Goal: Task Accomplishment & Management: Use online tool/utility

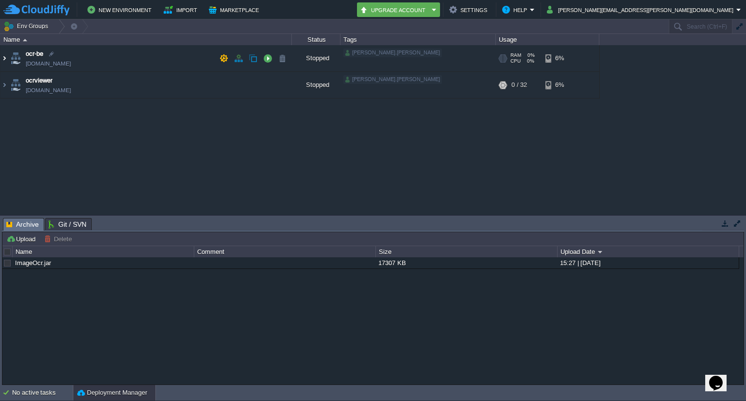
click at [7, 57] on img at bounding box center [4, 58] width 8 height 26
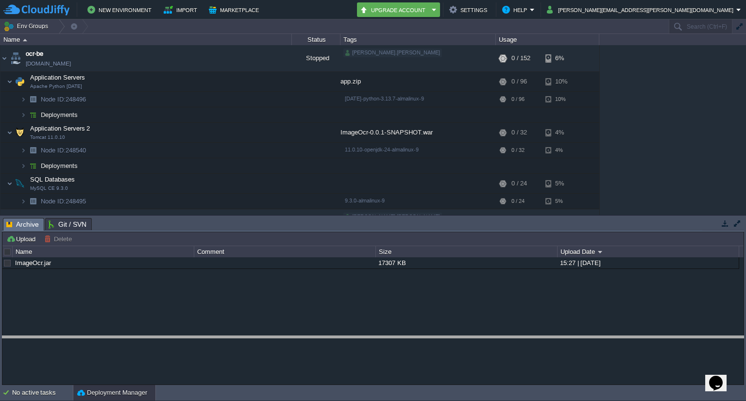
drag, startPoint x: 202, startPoint y: 222, endPoint x: 200, endPoint y: 340, distance: 118.0
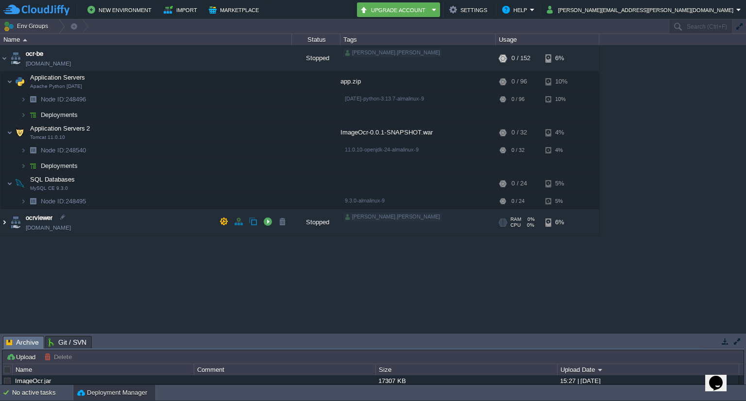
click at [5, 222] on img at bounding box center [4, 222] width 8 height 26
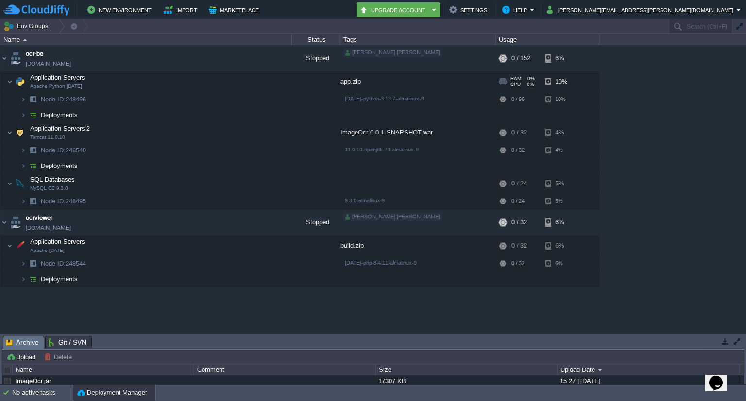
click at [117, 82] on td "Application Servers Apache Python 2.4.65" at bounding box center [145, 82] width 291 height 20
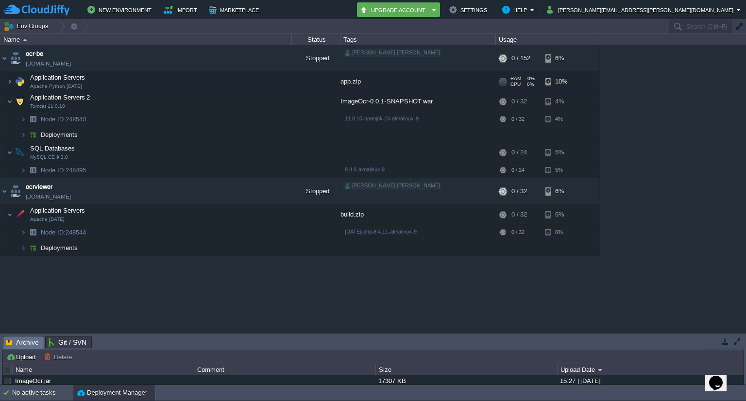
click at [117, 82] on td "Application Servers Apache Python 2.4.65" at bounding box center [145, 82] width 291 height 20
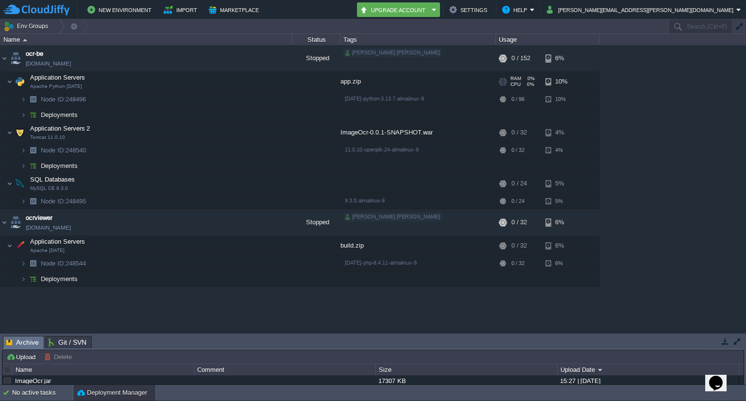
click at [352, 79] on div "app.zip" at bounding box center [417, 81] width 155 height 19
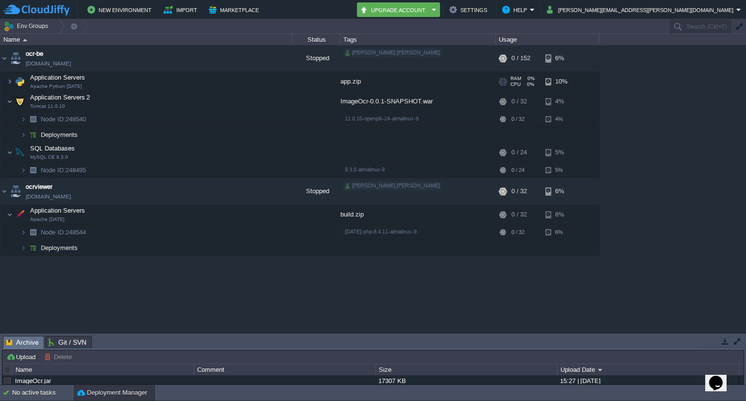
click at [352, 79] on div "app.zip" at bounding box center [417, 81] width 155 height 19
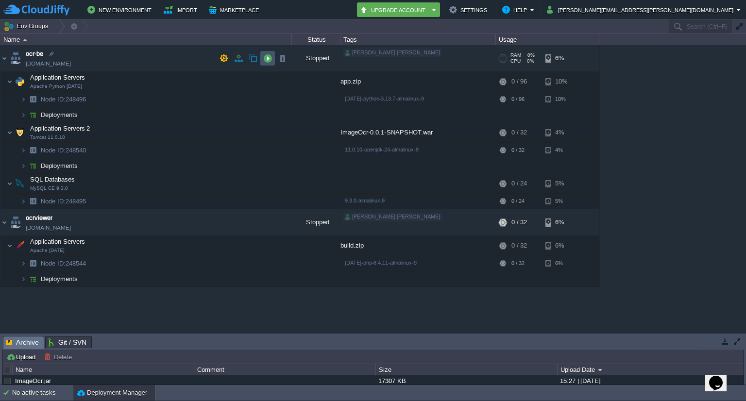
click at [263, 58] on button "button" at bounding box center [267, 58] width 9 height 9
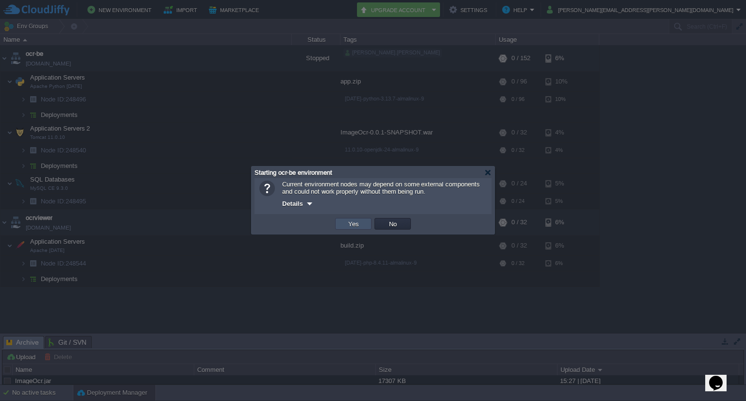
click at [355, 223] on button "Yes" at bounding box center [353, 223] width 17 height 9
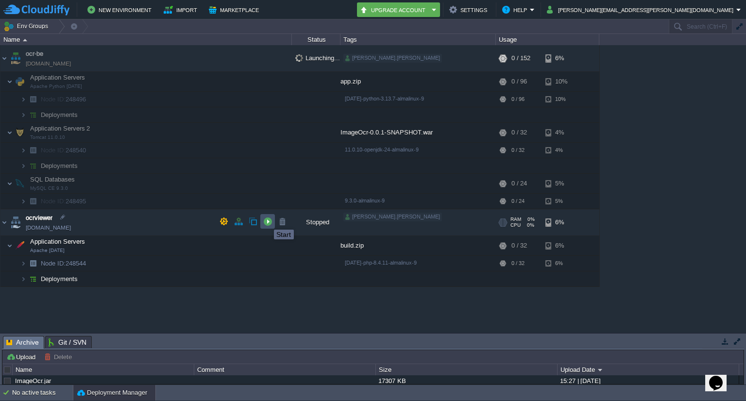
click at [267, 221] on button "button" at bounding box center [267, 221] width 9 height 9
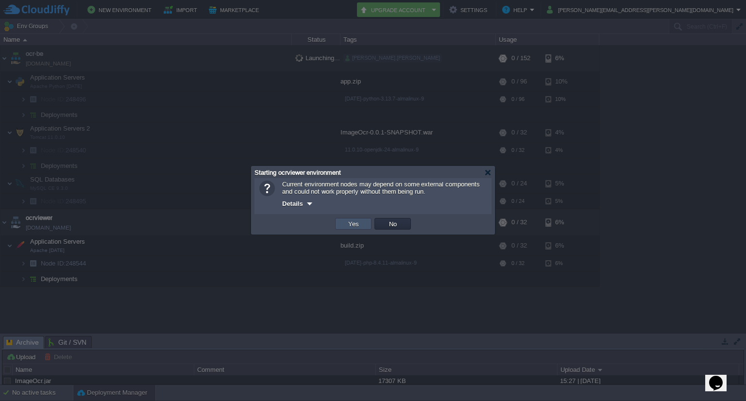
click at [359, 222] on button "Yes" at bounding box center [353, 223] width 17 height 9
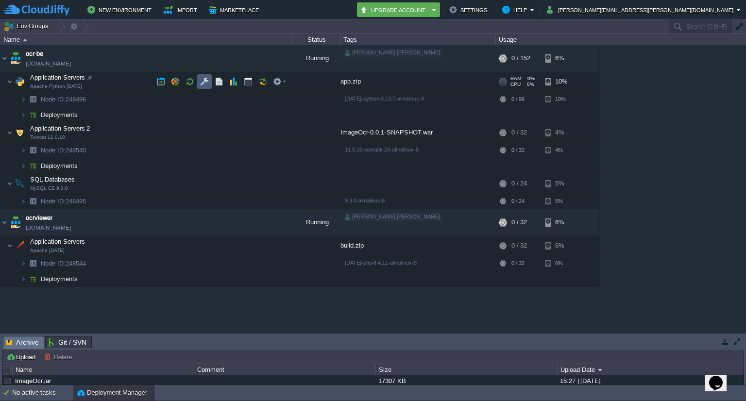
click at [198, 86] on td at bounding box center [204, 81] width 15 height 15
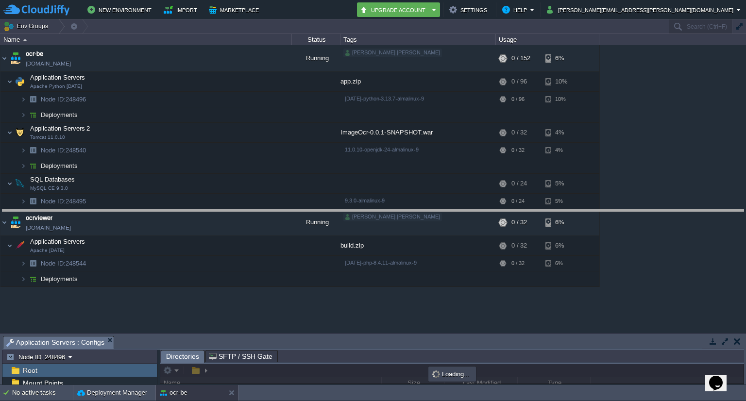
drag, startPoint x: 233, startPoint y: 339, endPoint x: 237, endPoint y: 213, distance: 126.8
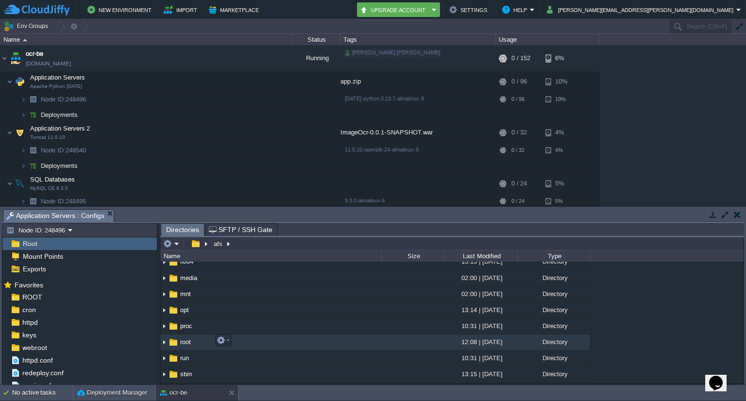
scroll to position [120, 0]
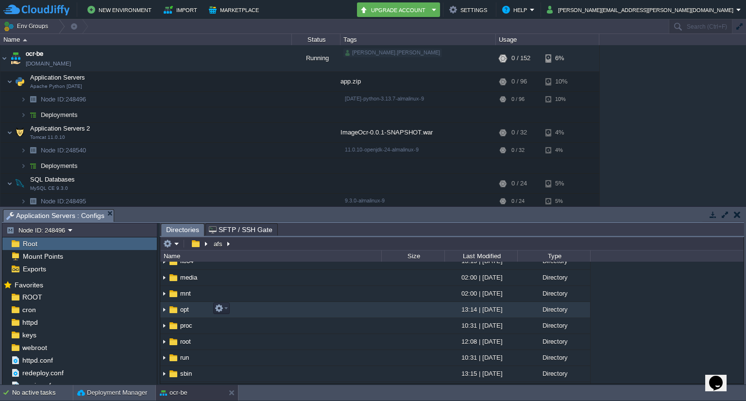
click at [174, 307] on img at bounding box center [173, 309] width 11 height 11
click at [165, 310] on img at bounding box center [164, 309] width 8 height 15
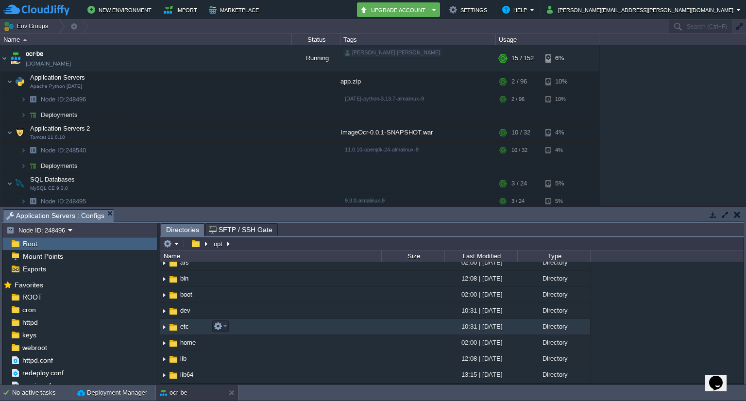
scroll to position [0, 0]
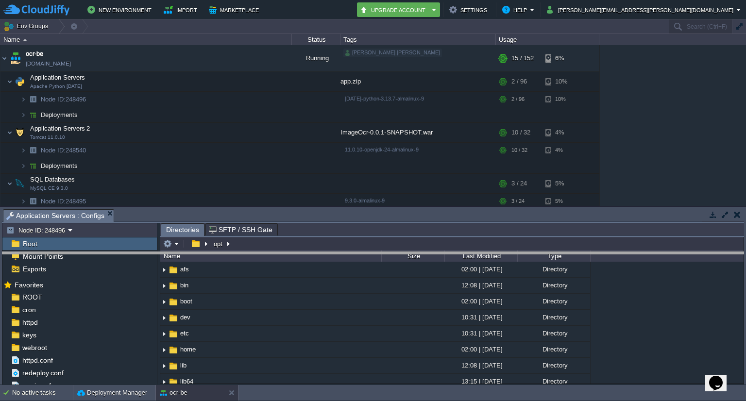
drag, startPoint x: 336, startPoint y: 218, endPoint x: 340, endPoint y: 262, distance: 43.8
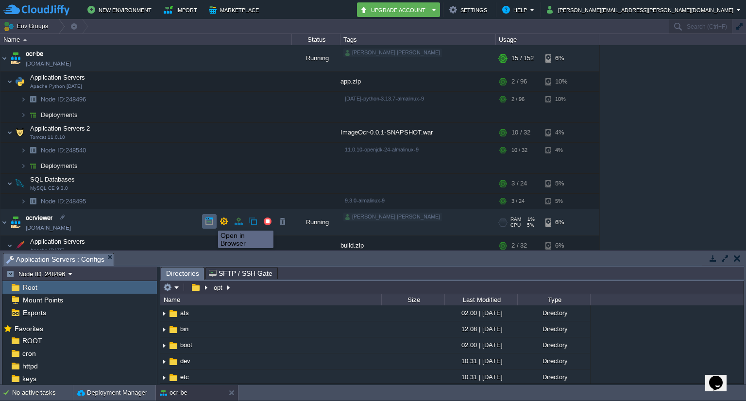
click at [211, 222] on button "button" at bounding box center [209, 221] width 9 height 9
click at [210, 224] on button "button" at bounding box center [209, 221] width 9 height 9
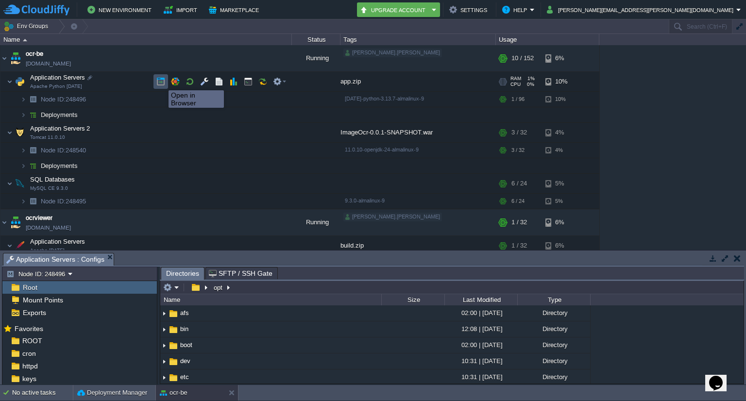
click at [161, 82] on button "button" at bounding box center [160, 81] width 9 height 9
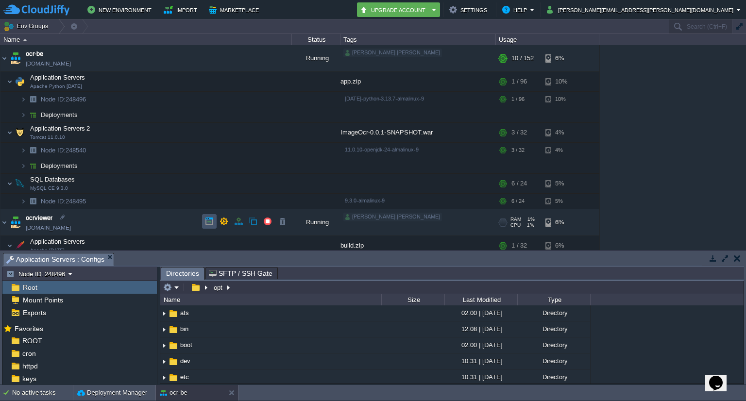
click at [207, 219] on button "button" at bounding box center [209, 221] width 9 height 9
click at [24, 164] on img at bounding box center [23, 165] width 6 height 15
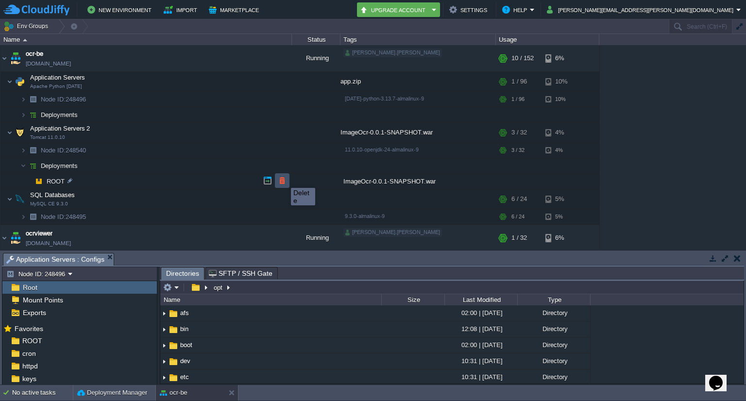
click at [284, 179] on button "button" at bounding box center [282, 180] width 9 height 9
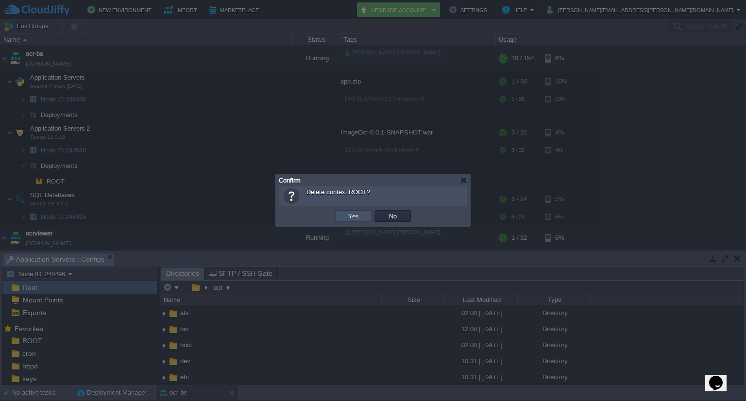
click at [355, 218] on button "Yes" at bounding box center [353, 216] width 17 height 9
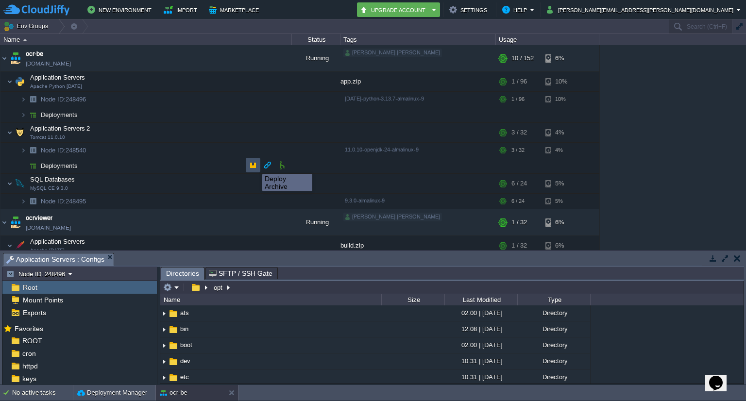
click at [255, 165] on button "button" at bounding box center [253, 165] width 9 height 9
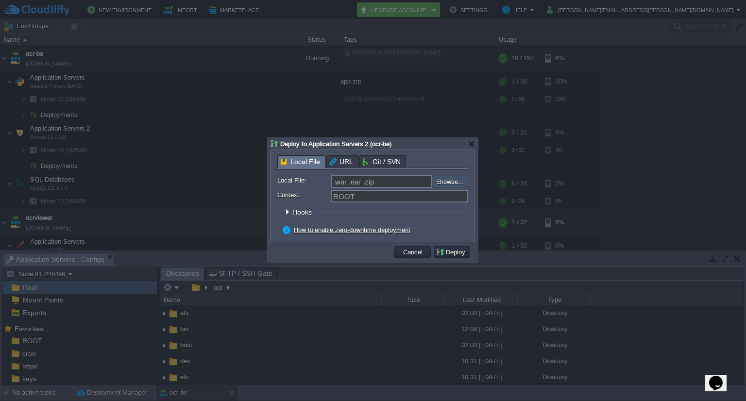
click at [446, 179] on input "file" at bounding box center [406, 182] width 123 height 12
type input "C:\fakepath\ImageOcr-0.0.1-SNAPSHOT.war"
type input "ImageOcr-0.0.1-SNAPSHOT.war"
click at [454, 253] on button "Deploy" at bounding box center [451, 252] width 33 height 9
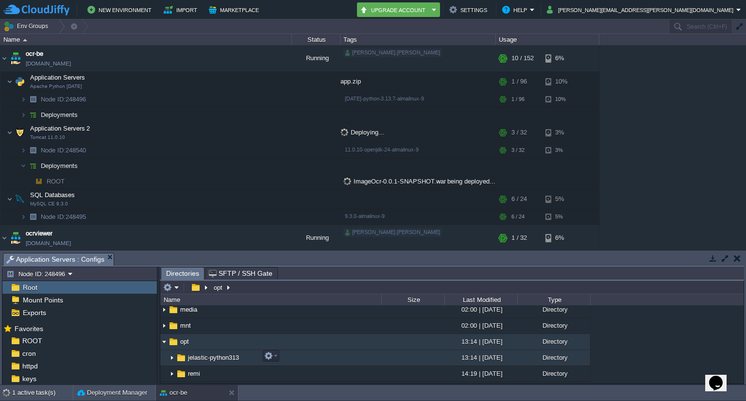
scroll to position [134, 0]
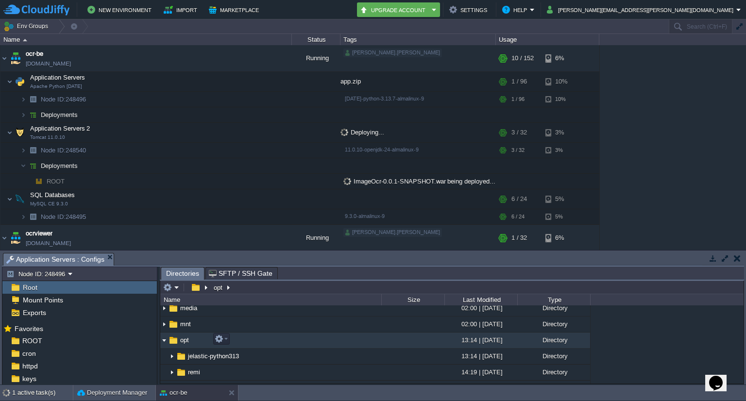
click at [164, 338] on img at bounding box center [164, 340] width 8 height 15
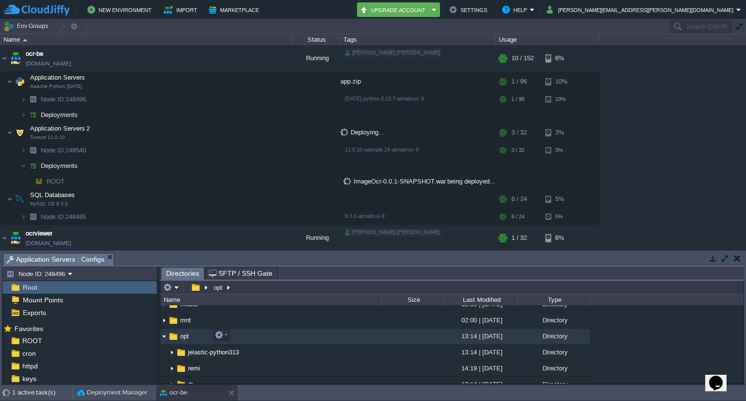
scroll to position [135, 0]
click at [174, 339] on img at bounding box center [173, 338] width 11 height 11
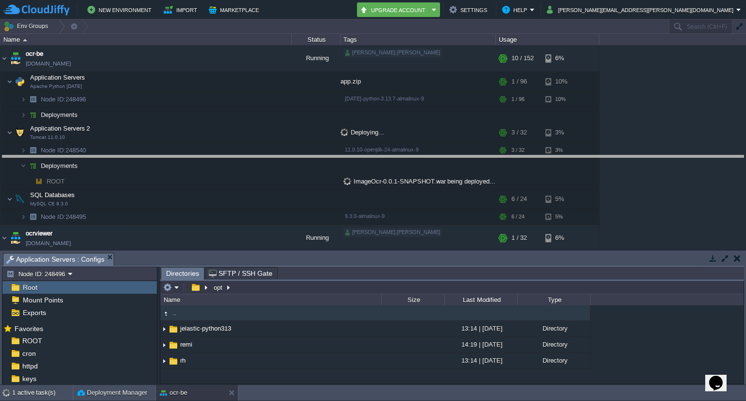
drag, startPoint x: 357, startPoint y: 257, endPoint x: 369, endPoint y: 160, distance: 97.8
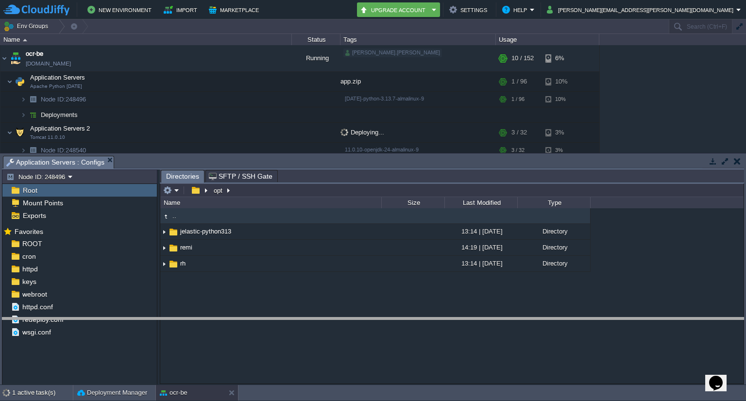
drag, startPoint x: 320, startPoint y: 162, endPoint x: 287, endPoint y: 323, distance: 164.5
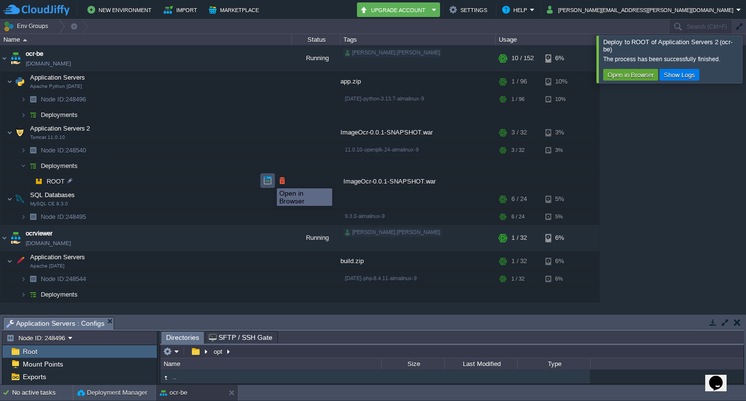
click at [269, 180] on button "button" at bounding box center [267, 180] width 9 height 9
drag, startPoint x: 68, startPoint y: 64, endPoint x: 155, endPoint y: 53, distance: 87.1
click at [155, 53] on td "ocr-be ocr-be.cloudjiffy.net" at bounding box center [145, 58] width 291 height 27
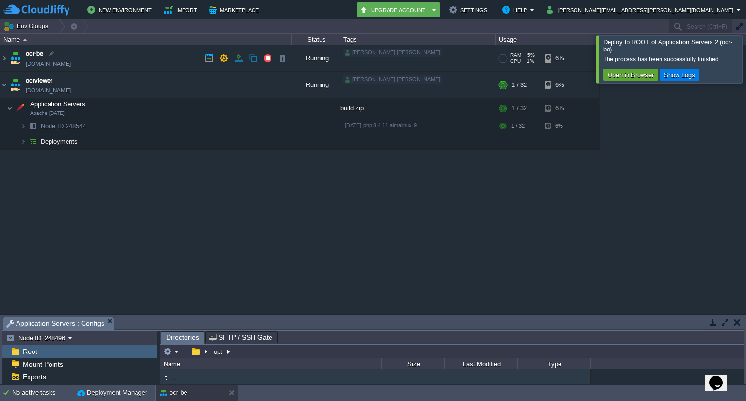
click at [155, 53] on td "ocr-be ocr-be.cloudjiffy.net" at bounding box center [145, 58] width 291 height 27
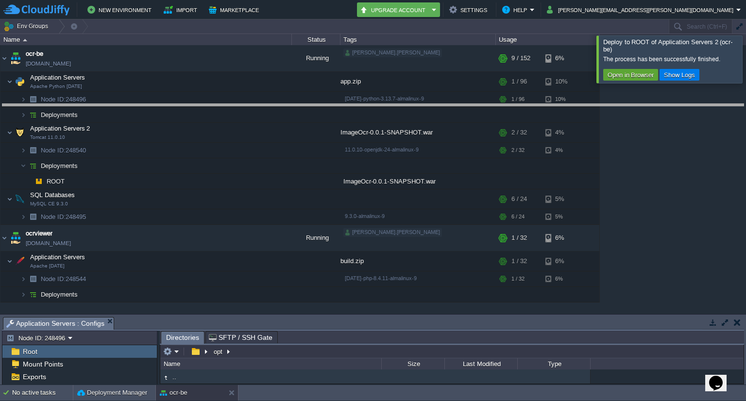
drag, startPoint x: 293, startPoint y: 327, endPoint x: 274, endPoint y: 114, distance: 214.0
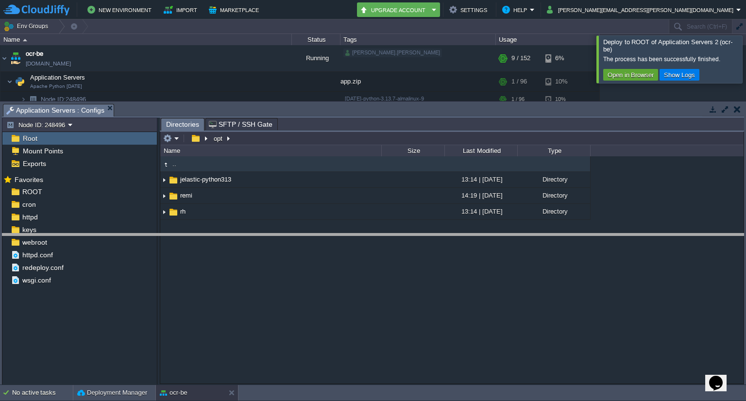
drag, startPoint x: 229, startPoint y: 111, endPoint x: 213, endPoint y: 239, distance: 129.2
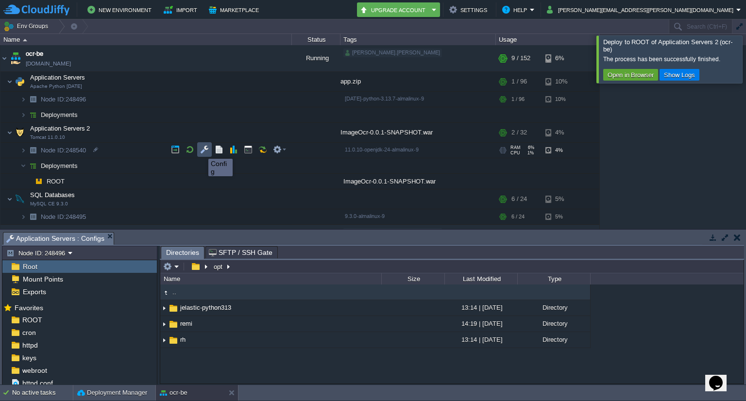
click at [201, 150] on button "button" at bounding box center [204, 149] width 9 height 9
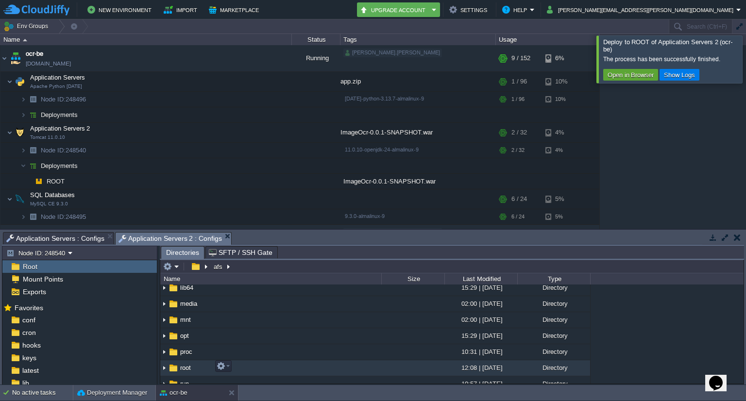
scroll to position [134, 0]
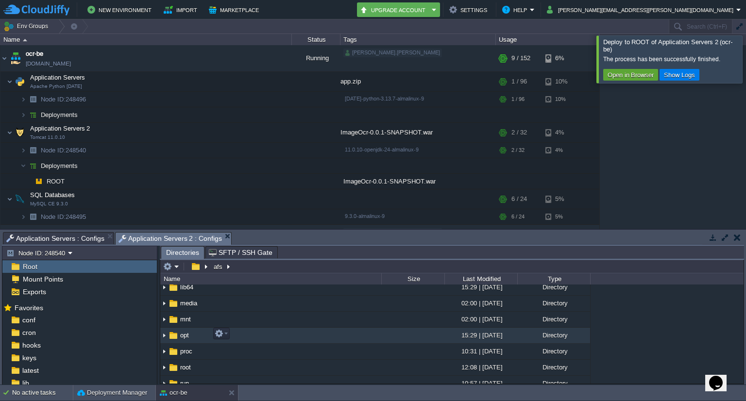
click at [192, 332] on td "opt" at bounding box center [270, 336] width 221 height 16
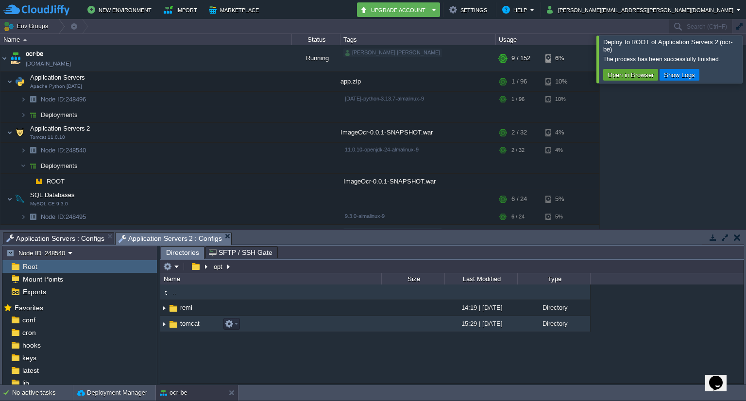
click at [192, 328] on link "tomcat" at bounding box center [190, 323] width 22 height 8
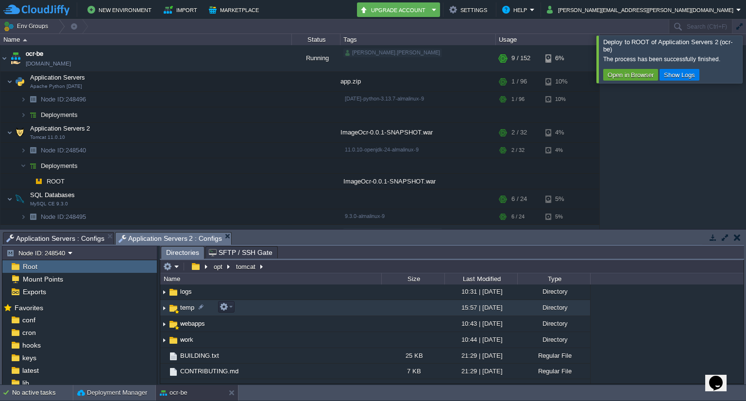
scroll to position [65, 0]
click at [192, 307] on span "temp" at bounding box center [187, 306] width 17 height 8
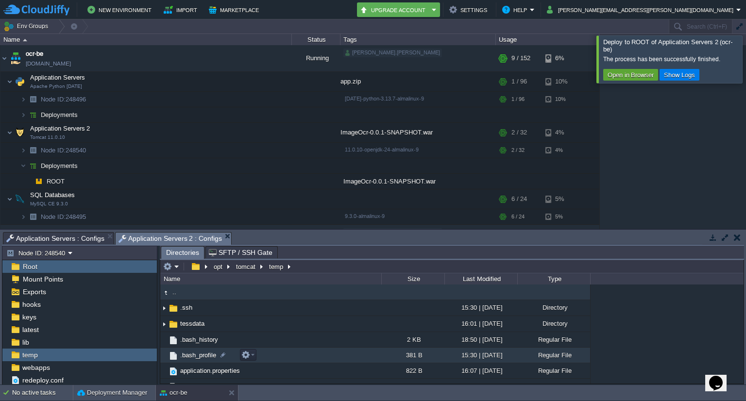
scroll to position [10, 0]
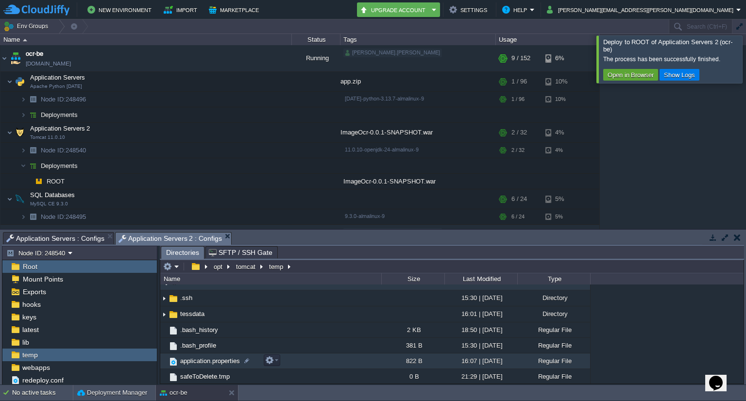
click at [209, 363] on span "application.properties" at bounding box center [210, 361] width 63 height 8
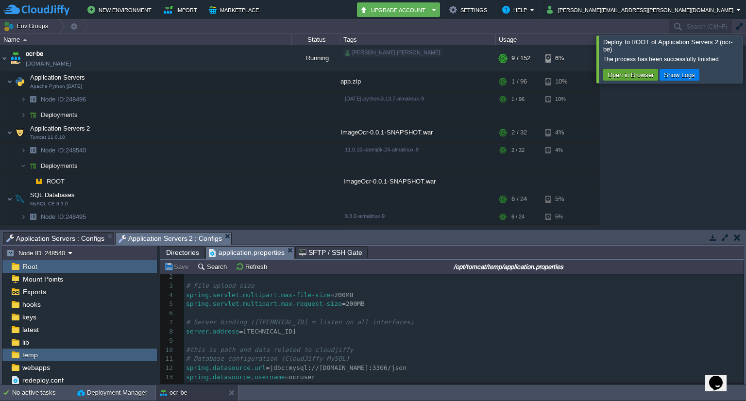
scroll to position [0, 0]
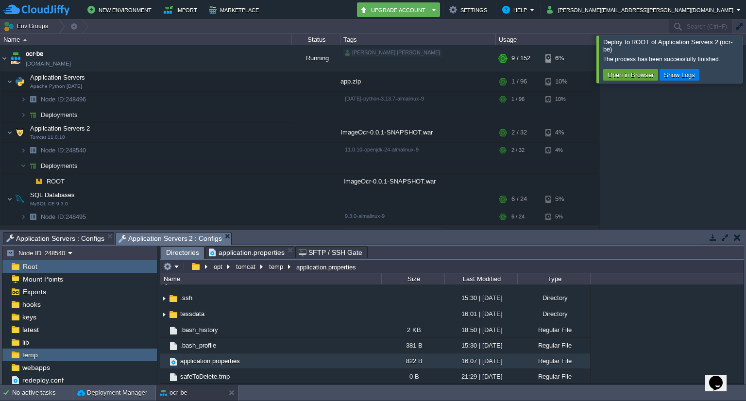
click at [181, 253] on span "Directories" at bounding box center [182, 253] width 33 height 12
type input "/opt/tomcat/temp/application.properties"
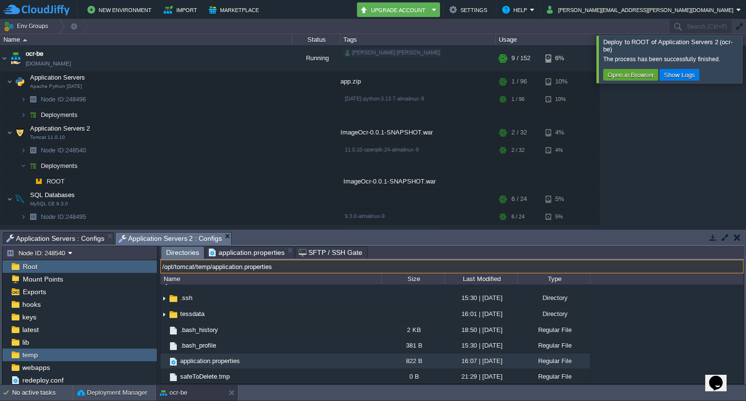
click at [382, 268] on input "/opt/tomcat/temp/application.properties" at bounding box center [451, 267] width 583 height 14
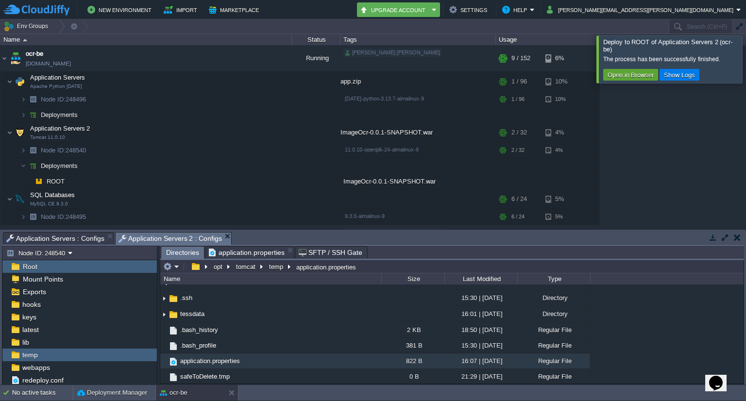
type input "/opt/tomcat/temp/application.properties"
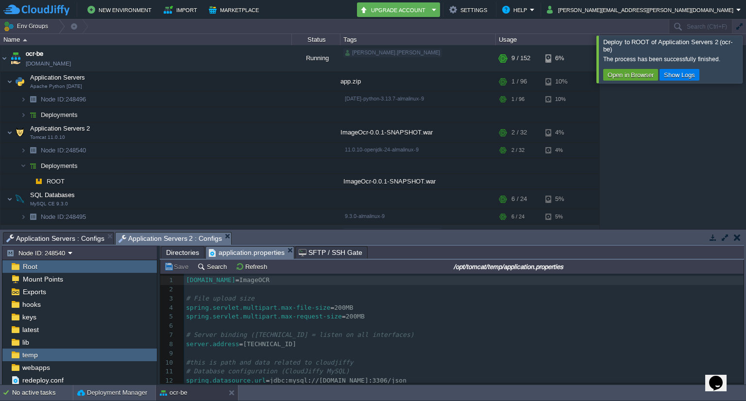
click at [254, 253] on span "application.properties" at bounding box center [247, 253] width 76 height 12
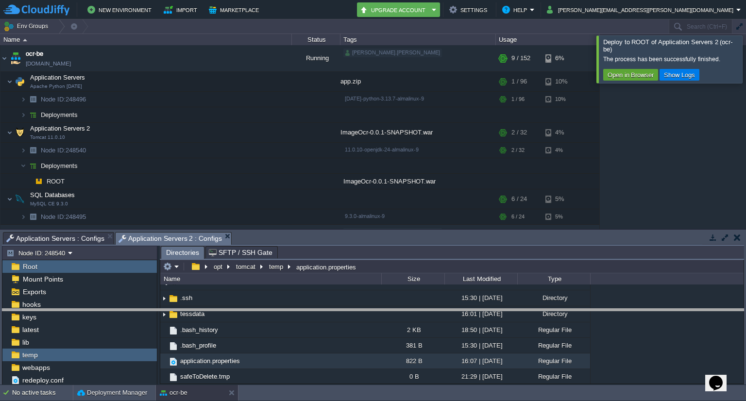
drag, startPoint x: 365, startPoint y: 235, endPoint x: 373, endPoint y: 311, distance: 76.1
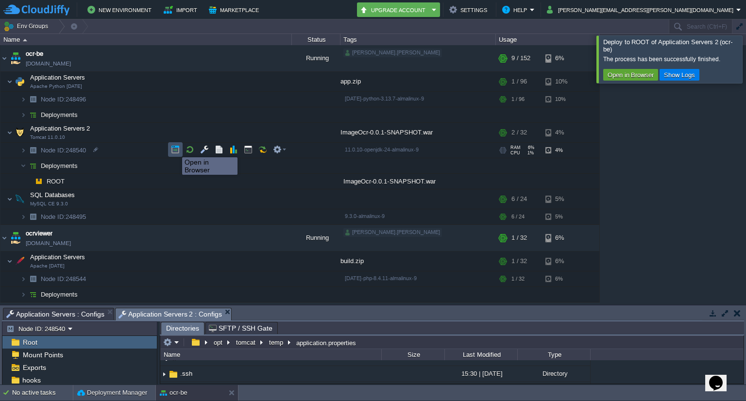
click at [175, 149] on button "button" at bounding box center [175, 149] width 9 height 9
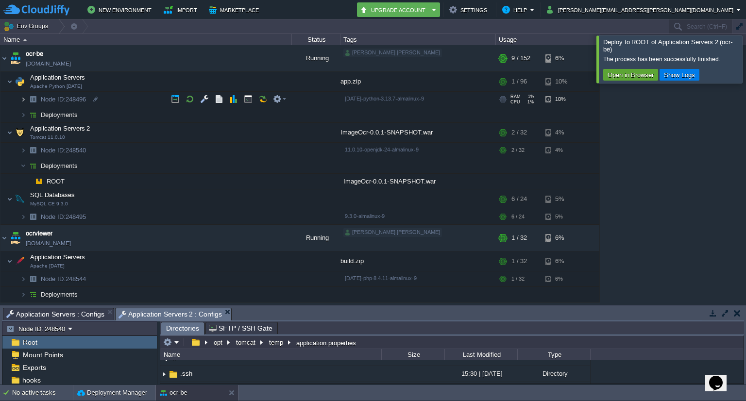
click at [23, 100] on img at bounding box center [23, 99] width 6 height 15
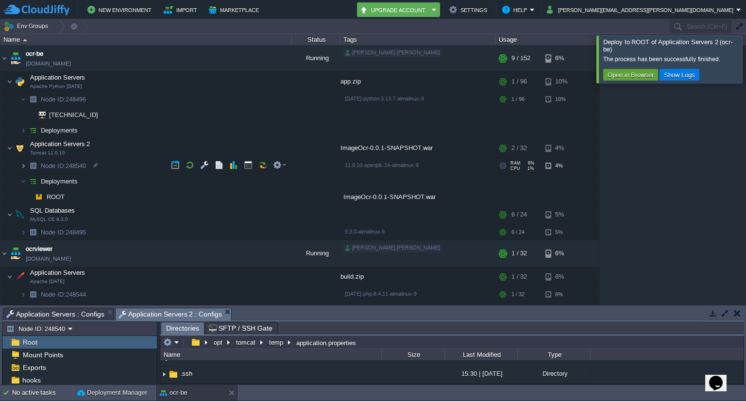
click at [23, 165] on img at bounding box center [23, 165] width 6 height 15
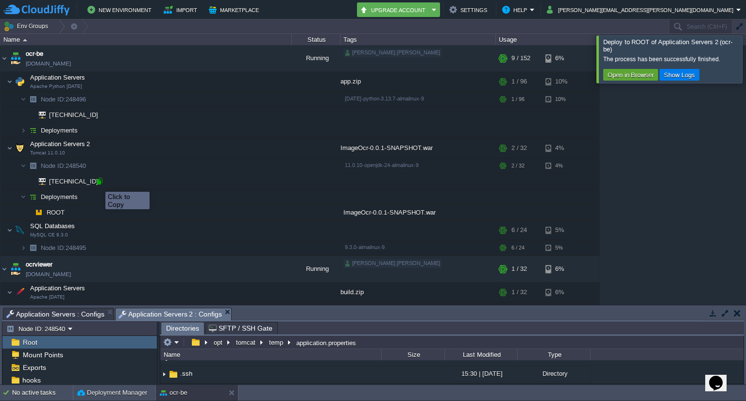
click at [98, 183] on div at bounding box center [99, 181] width 9 height 9
click at [99, 182] on div at bounding box center [99, 181] width 9 height 9
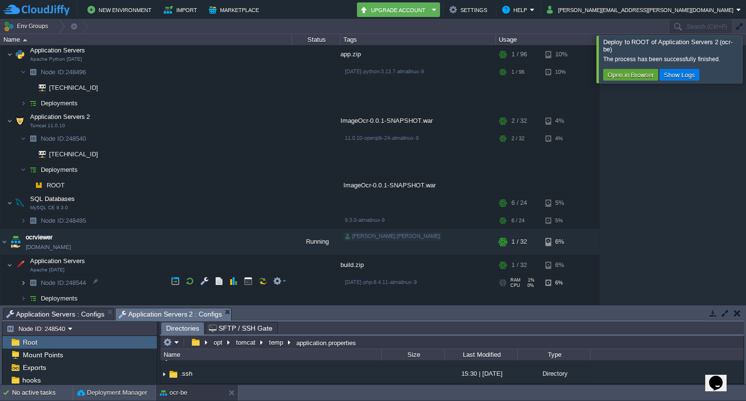
click at [23, 284] on img at bounding box center [23, 282] width 6 height 15
click at [95, 299] on div at bounding box center [96, 297] width 9 height 9
type input "[TECHNICAL_ID]"
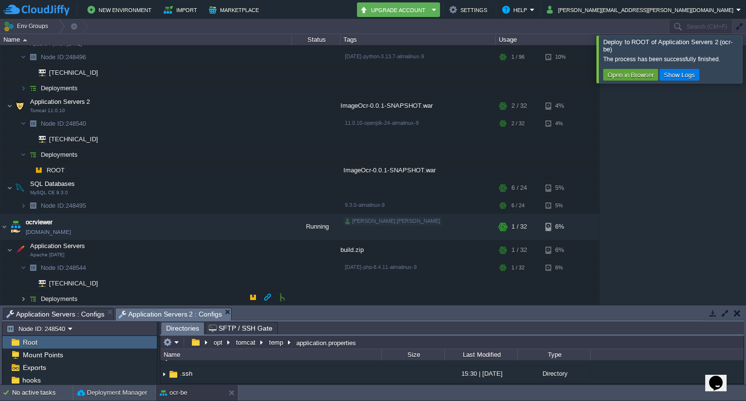
click at [22, 296] on img at bounding box center [23, 298] width 6 height 15
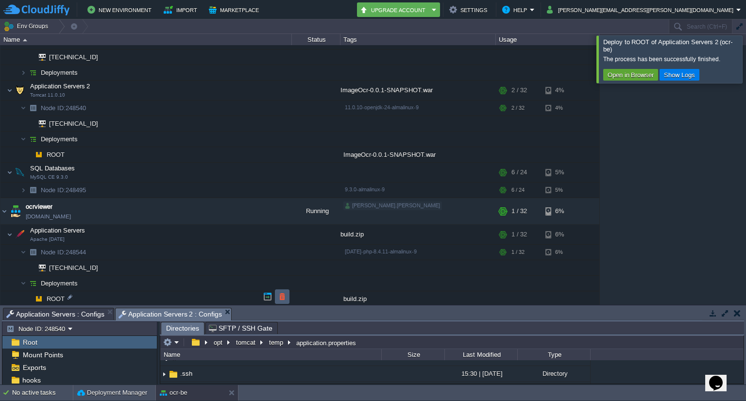
click at [286, 296] on td at bounding box center [282, 296] width 15 height 15
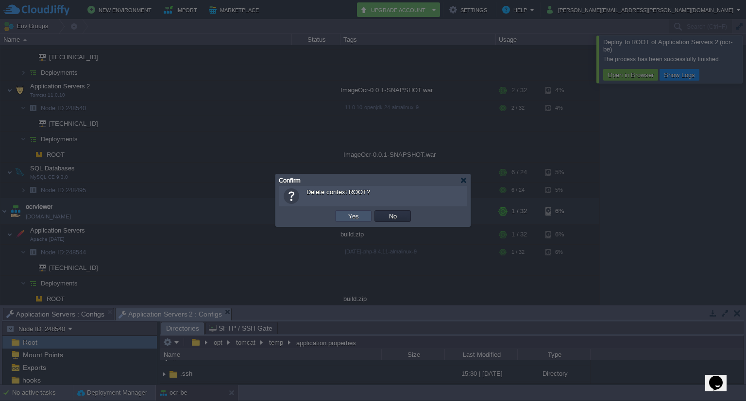
click at [358, 219] on button "Yes" at bounding box center [353, 216] width 17 height 9
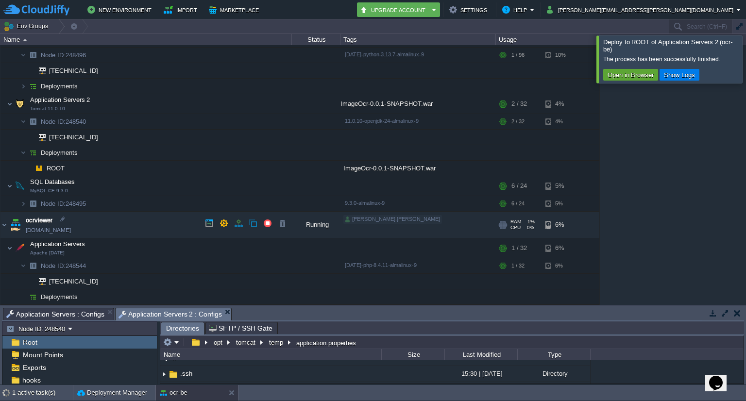
scroll to position [42, 0]
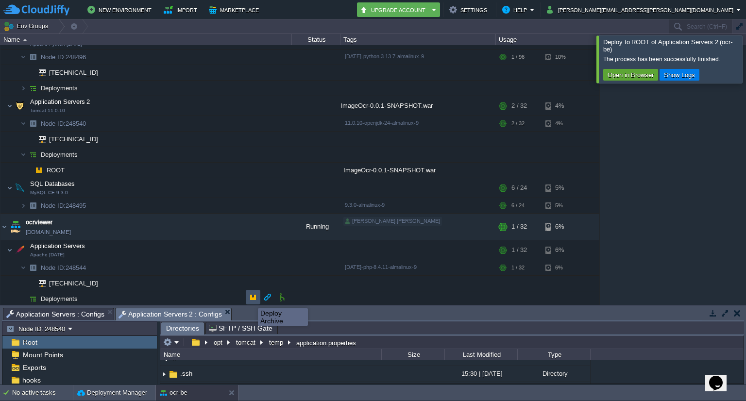
click at [251, 300] on button "button" at bounding box center [253, 297] width 9 height 9
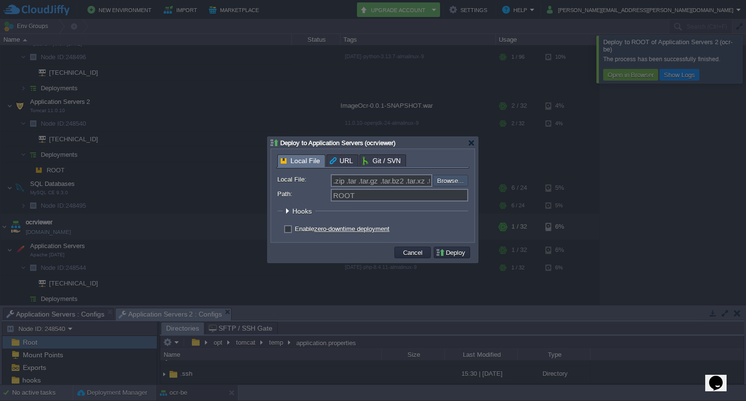
click at [439, 179] on input "file" at bounding box center [406, 181] width 123 height 12
type input "C:\fakepath\build.zip"
type input "build.zip"
click at [459, 252] on button "Deploy" at bounding box center [451, 252] width 33 height 9
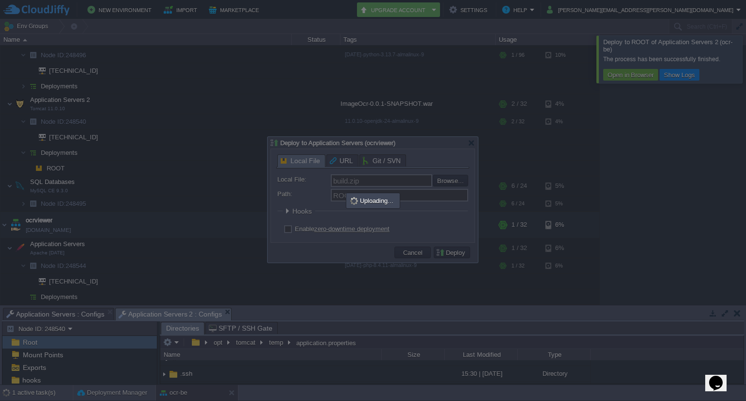
scroll to position [0, 0]
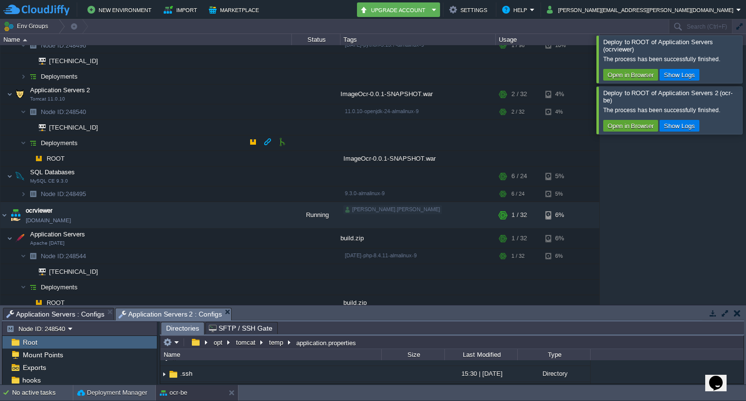
click at [37, 141] on img at bounding box center [33, 142] width 14 height 15
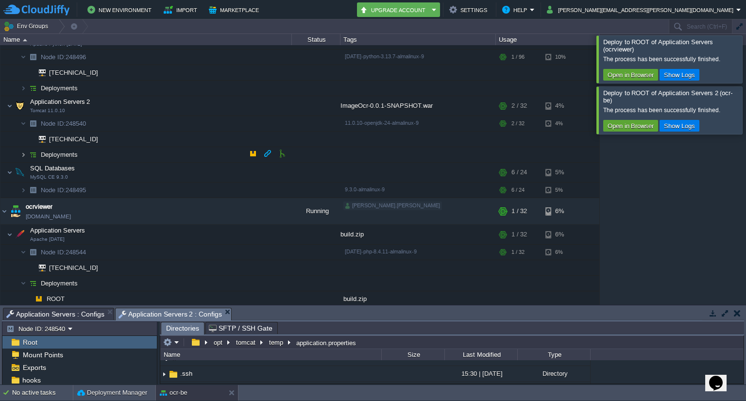
click at [24, 152] on img at bounding box center [23, 154] width 6 height 15
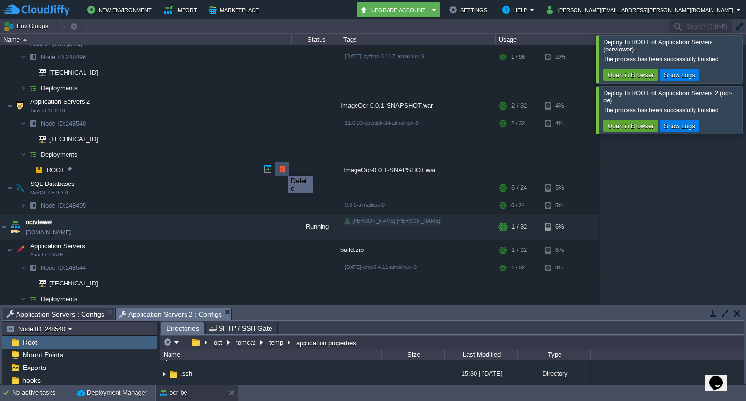
click at [281, 167] on button "button" at bounding box center [282, 169] width 9 height 9
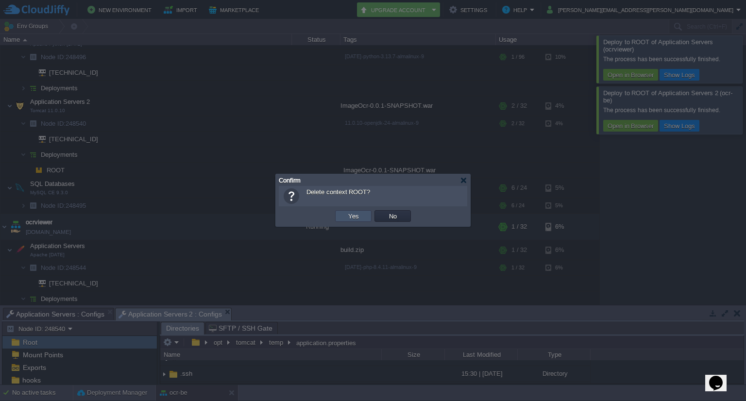
click at [357, 214] on button "Yes" at bounding box center [353, 216] width 17 height 9
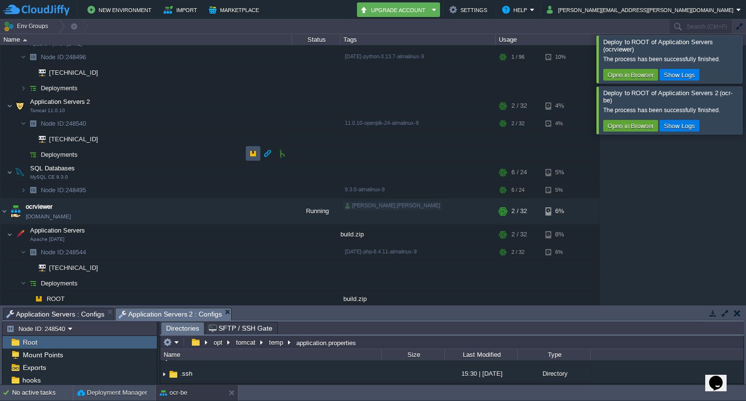
click at [257, 155] on button "button" at bounding box center [253, 153] width 9 height 9
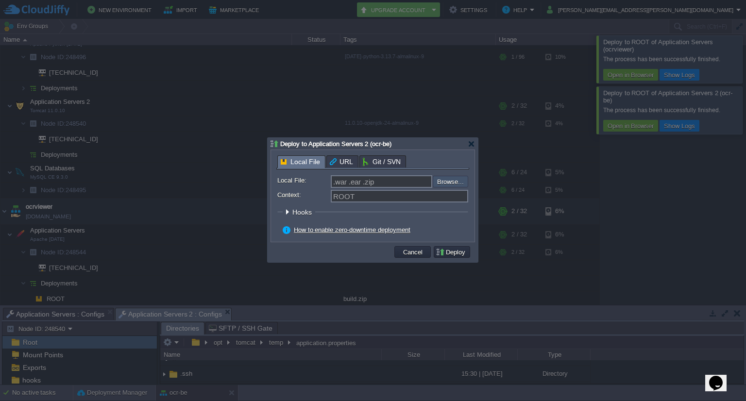
click at [443, 181] on input "file" at bounding box center [406, 182] width 123 height 12
type input "C:\fakepath\ImageOcr-0.0.1-SNAPSHOT.war"
type input "ImageOcr-0.0.1-SNAPSHOT.war"
click at [455, 253] on button "Deploy" at bounding box center [451, 252] width 33 height 9
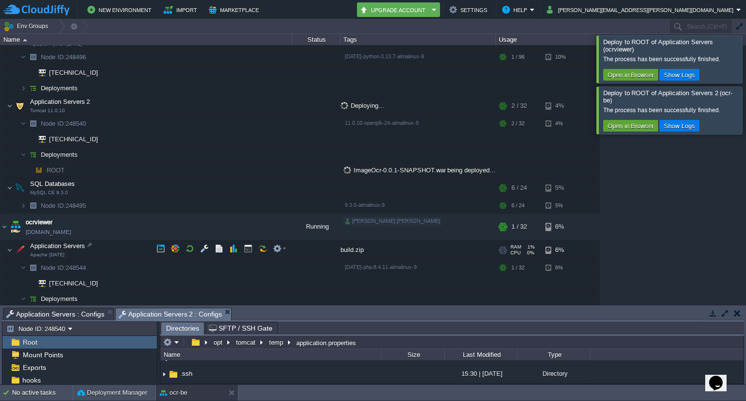
scroll to position [0, 0]
click at [159, 250] on button "button" at bounding box center [160, 248] width 9 height 9
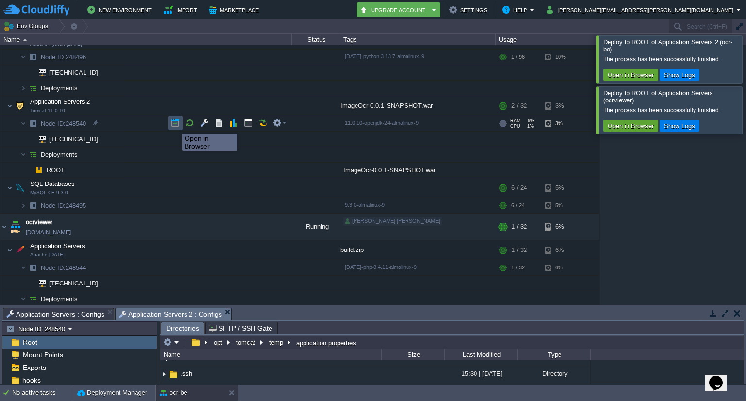
click at [175, 125] on button "button" at bounding box center [175, 122] width 9 height 9
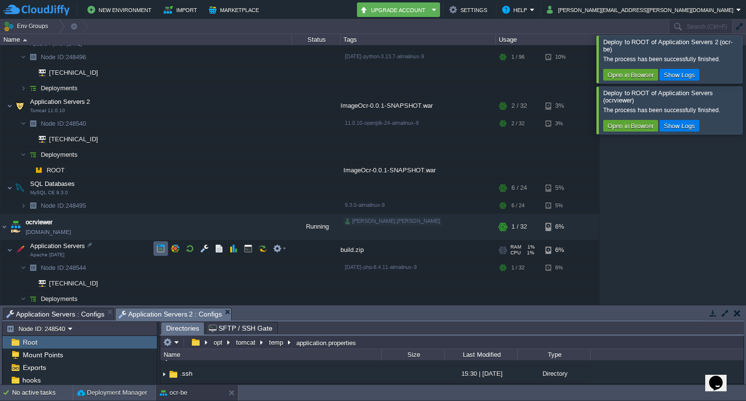
click at [163, 249] on button "button" at bounding box center [160, 248] width 9 height 9
click at [46, 234] on link "[DOMAIN_NAME]" at bounding box center [48, 232] width 45 height 10
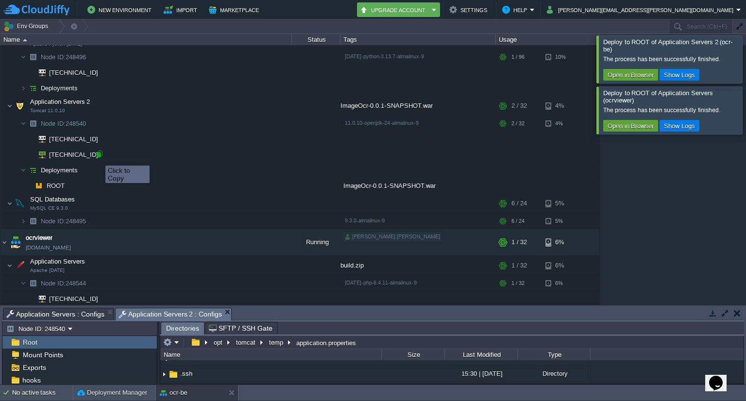
click at [98, 157] on div at bounding box center [99, 154] width 9 height 9
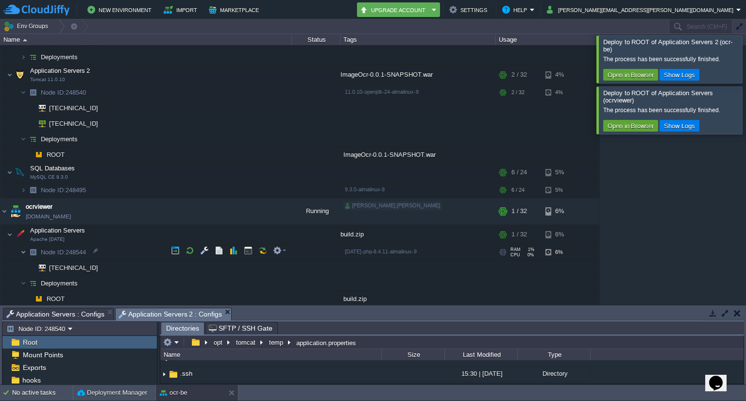
click at [25, 249] on img at bounding box center [23, 252] width 6 height 15
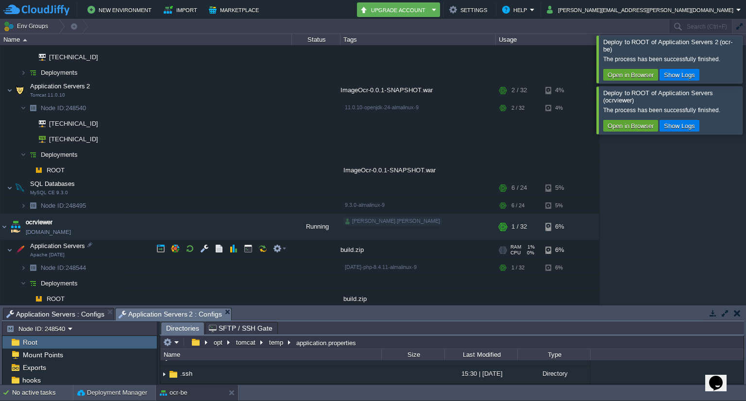
click at [25, 249] on img at bounding box center [20, 249] width 14 height 19
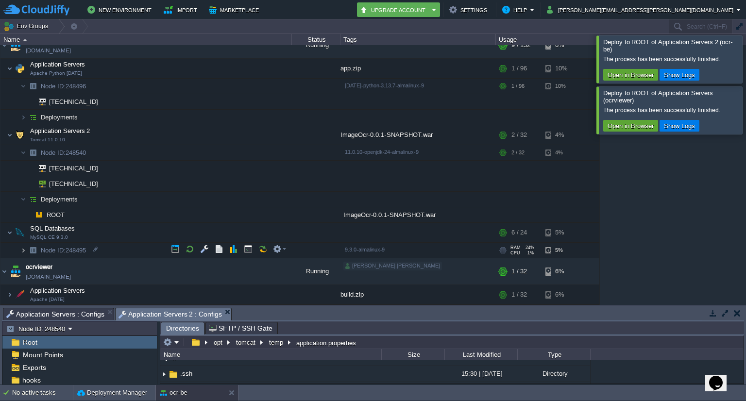
scroll to position [12, 0]
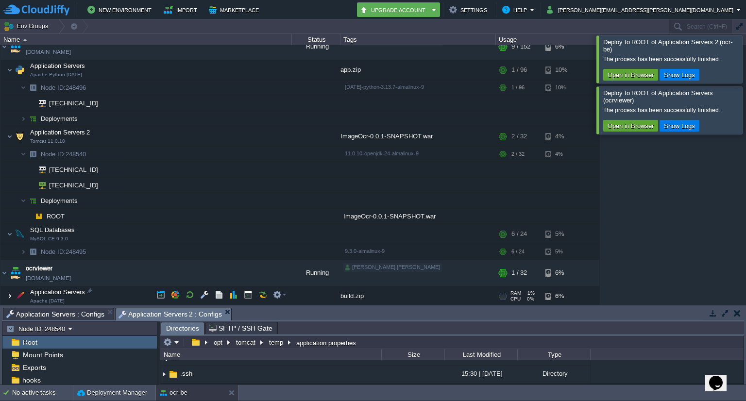
click at [11, 293] on img at bounding box center [10, 295] width 6 height 19
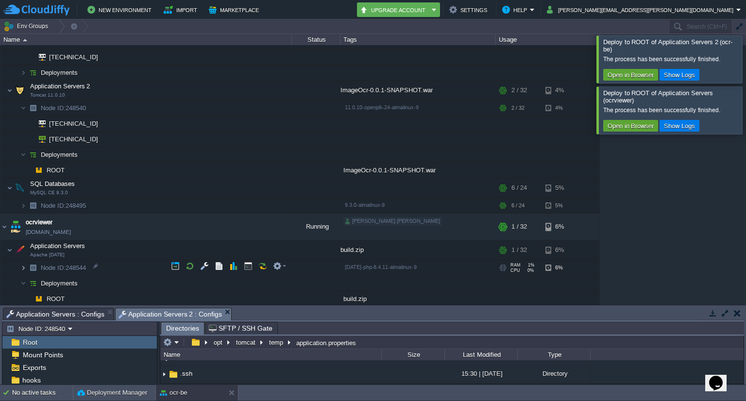
click at [23, 265] on img at bounding box center [23, 267] width 6 height 15
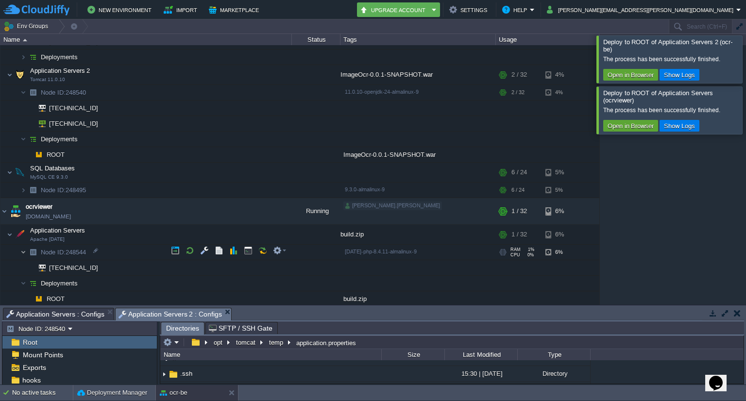
click at [24, 250] on img at bounding box center [23, 252] width 6 height 15
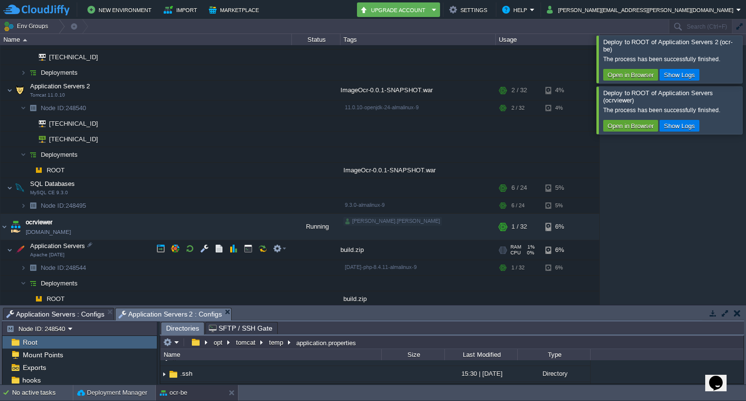
click at [24, 250] on img at bounding box center [20, 249] width 14 height 19
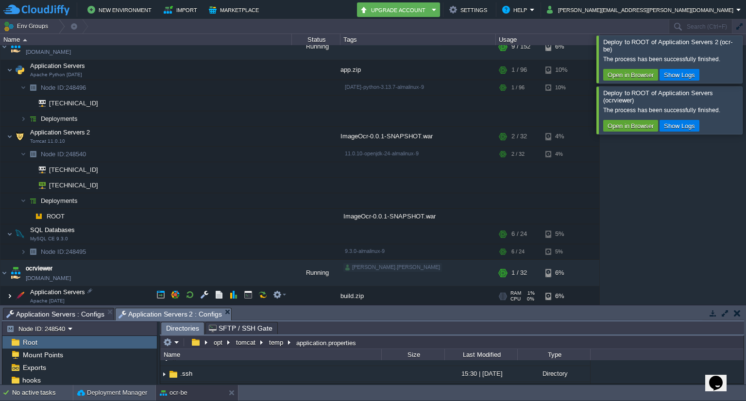
click at [10, 294] on img at bounding box center [10, 295] width 6 height 19
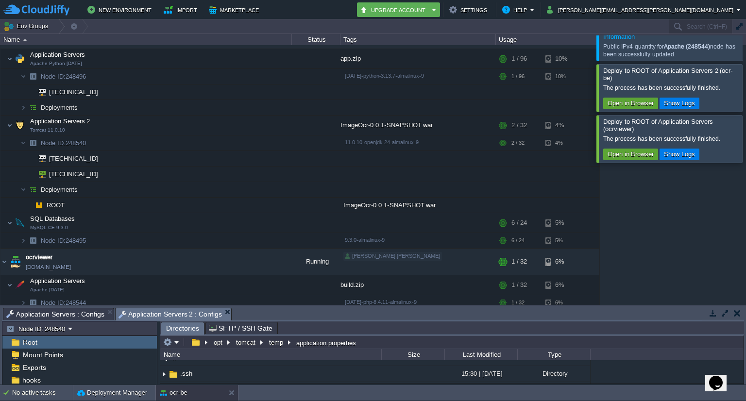
scroll to position [58, 0]
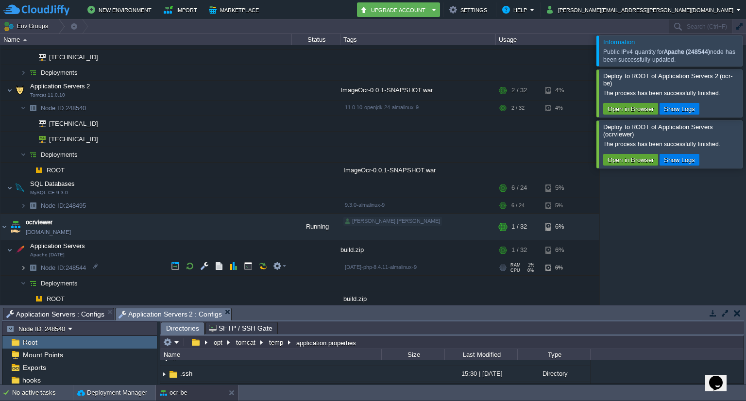
click at [22, 265] on img at bounding box center [23, 267] width 6 height 15
click at [94, 298] on div at bounding box center [95, 297] width 9 height 9
type input "[TECHNICAL_ID]"
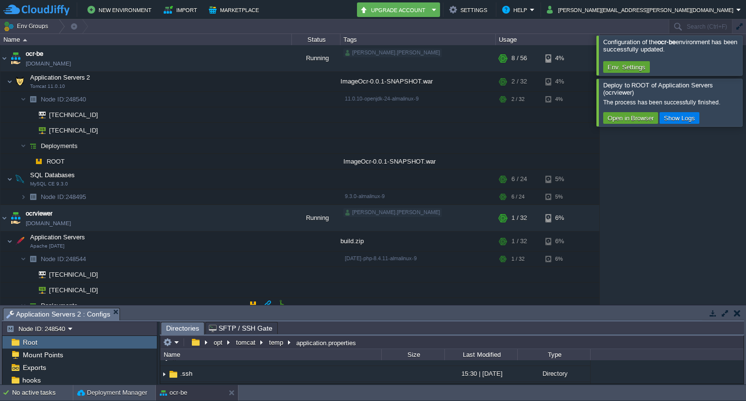
scroll to position [22, 0]
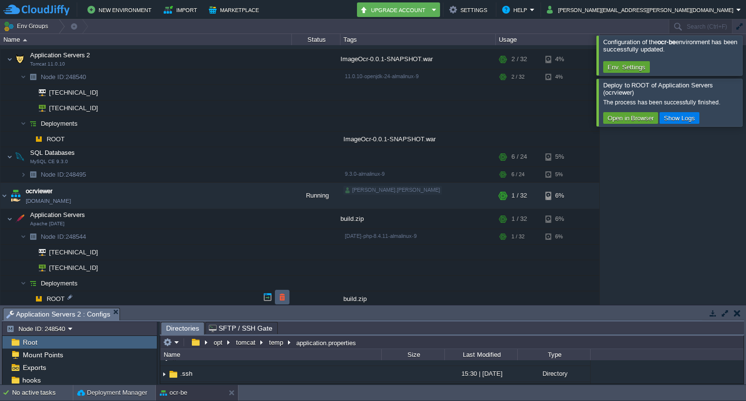
click at [280, 296] on button "button" at bounding box center [282, 297] width 9 height 9
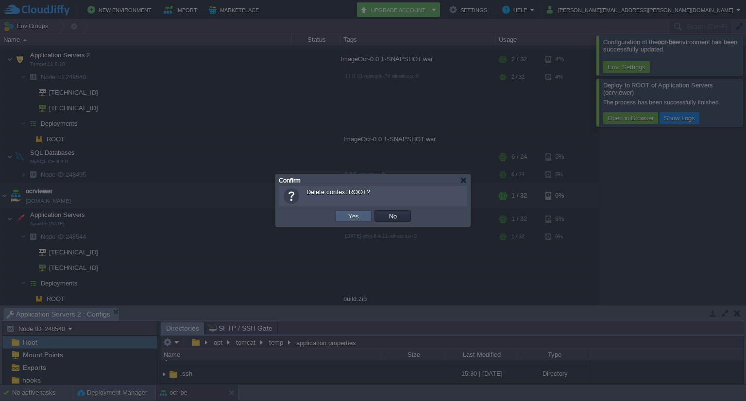
click at [344, 217] on td "Yes" at bounding box center [353, 216] width 36 height 12
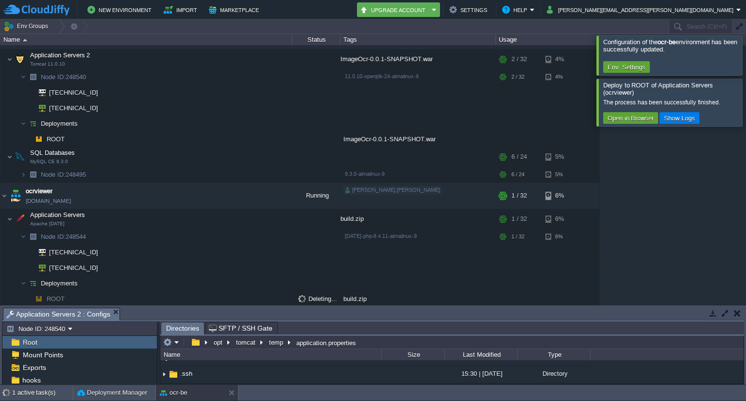
scroll to position [7, 0]
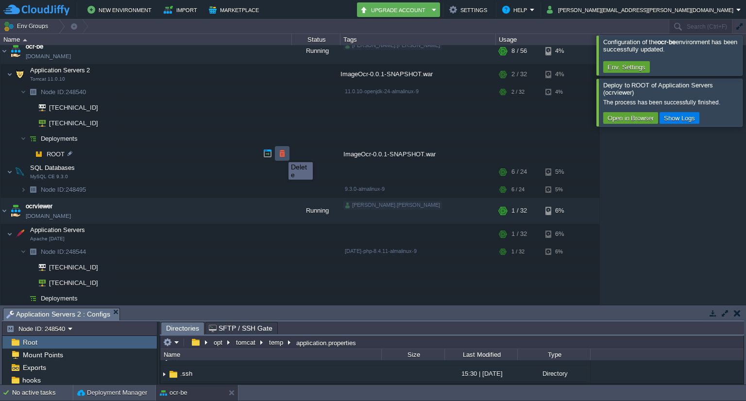
click at [281, 153] on button "button" at bounding box center [282, 153] width 9 height 9
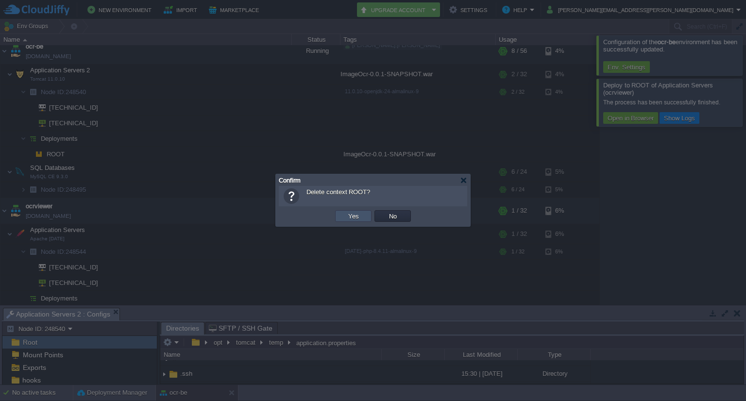
click at [353, 216] on button "Yes" at bounding box center [353, 216] width 17 height 9
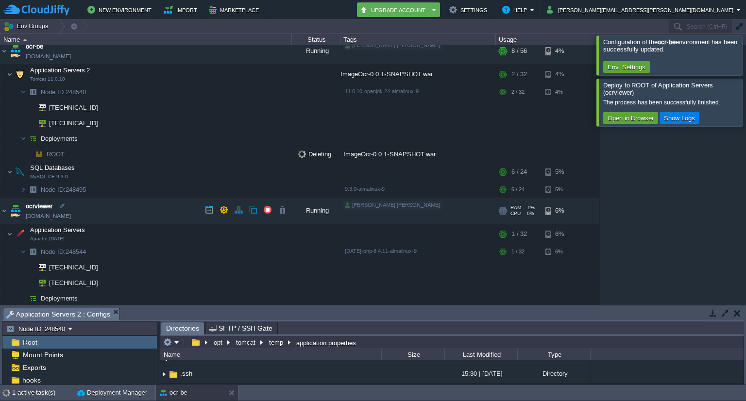
scroll to position [0, 0]
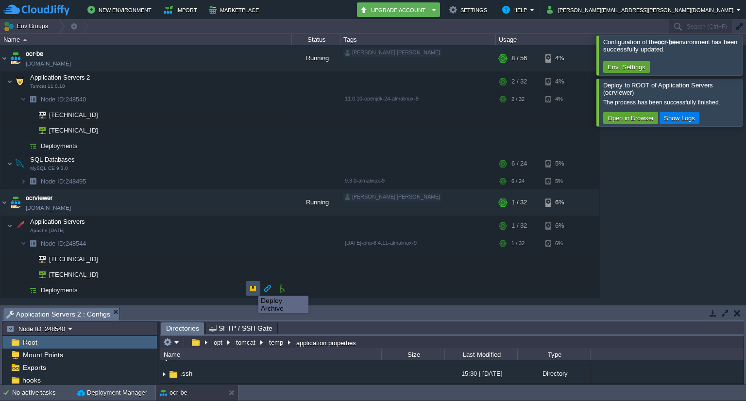
click at [251, 287] on button "button" at bounding box center [253, 288] width 9 height 9
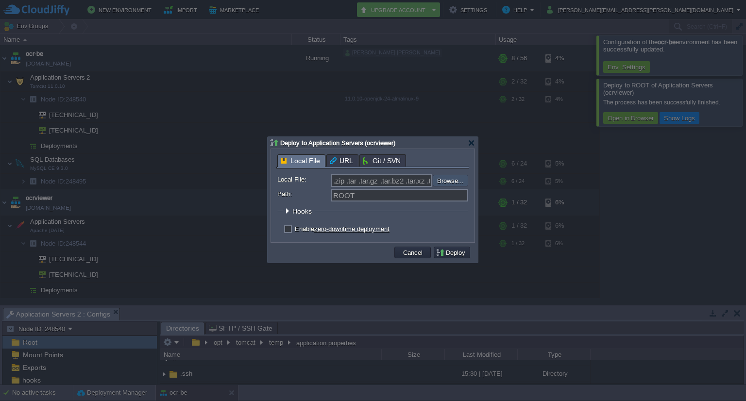
click at [451, 181] on input "file" at bounding box center [406, 181] width 123 height 12
type input "C:\fakepath\build.zip"
type input "build.zip"
click at [453, 254] on button "Deploy" at bounding box center [451, 252] width 33 height 9
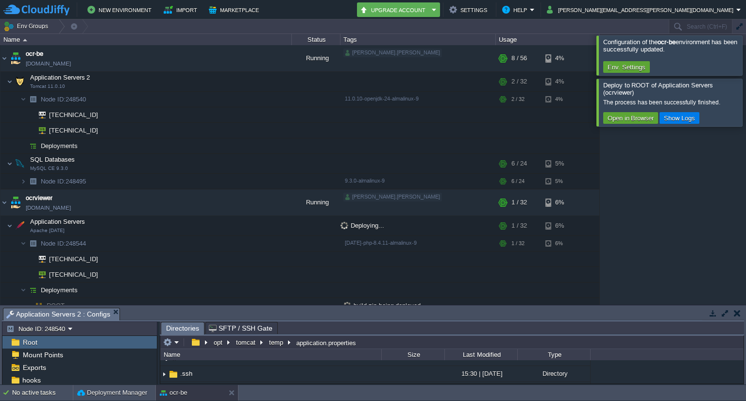
scroll to position [3, 0]
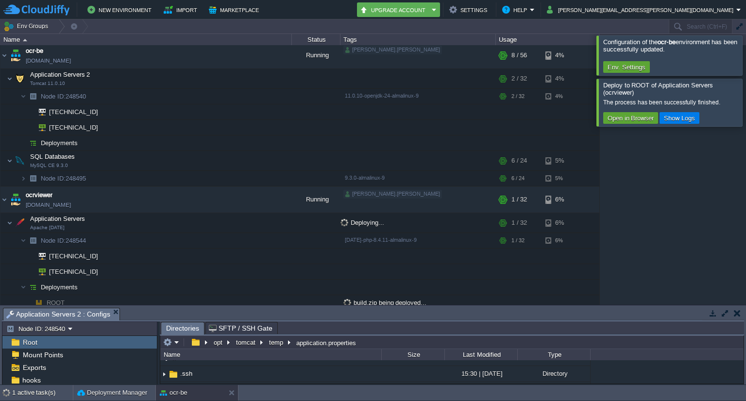
type input "/opt/tomcat/temp/application.properties"
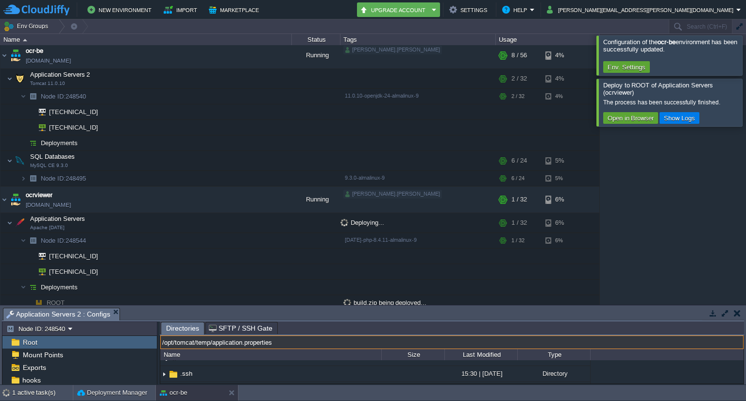
click at [374, 345] on input "/opt/tomcat/temp/application.properties" at bounding box center [451, 342] width 583 height 14
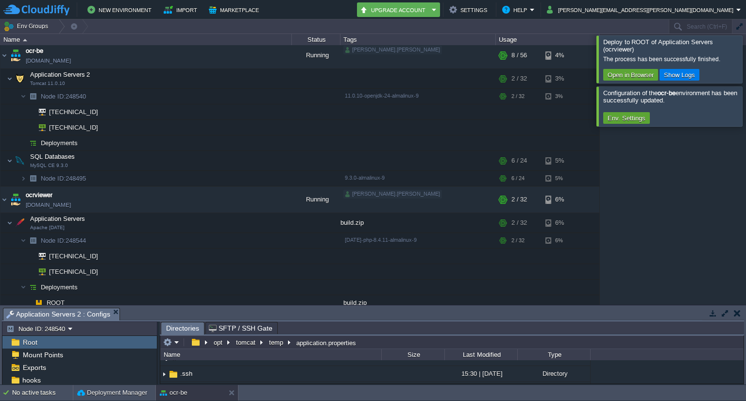
type input "/opt/tomcat/temp/application.properties"
click at [256, 142] on button "button" at bounding box center [253, 142] width 9 height 9
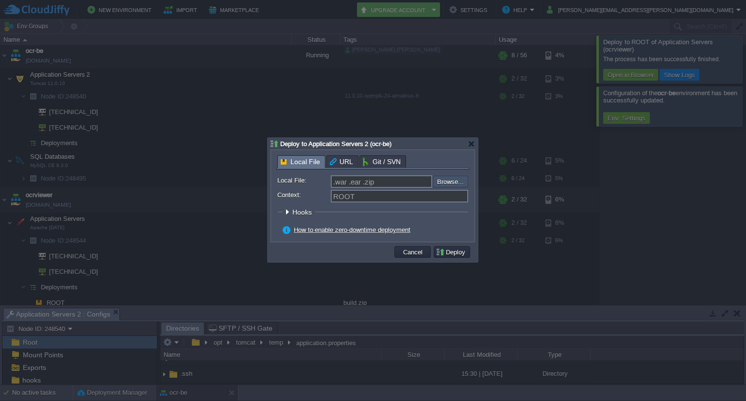
click at [457, 178] on input "file" at bounding box center [406, 182] width 123 height 12
type input "C:\fakepath\ImageOcr-0.0.1-SNAPSHOT.war"
type input "ImageOcr-0.0.1-SNAPSHOT.war"
click at [454, 250] on button "Deploy" at bounding box center [451, 252] width 33 height 9
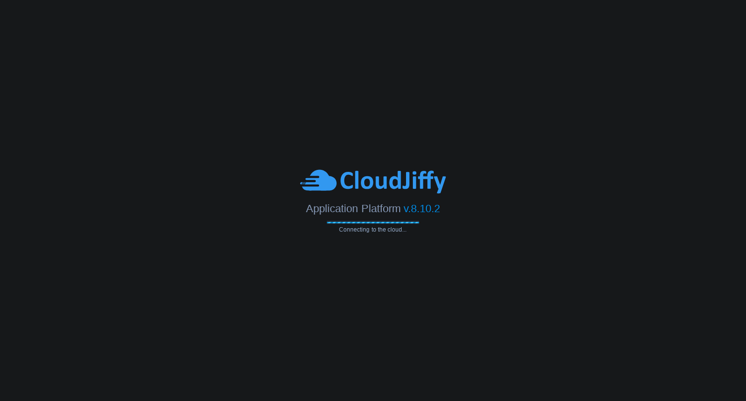
click at [705, 183] on div at bounding box center [373, 181] width 746 height 27
click at [46, 129] on body "Application Platform v.8.10.2 Connecting to the cloud..." at bounding box center [373, 200] width 746 height 401
click at [720, 380] on icon "Opens Chat This icon Opens the chat window." at bounding box center [716, 383] width 16 height 16
click at [719, 380] on icon "Close Chat This icon closes the chat window." at bounding box center [714, 385] width 12 height 12
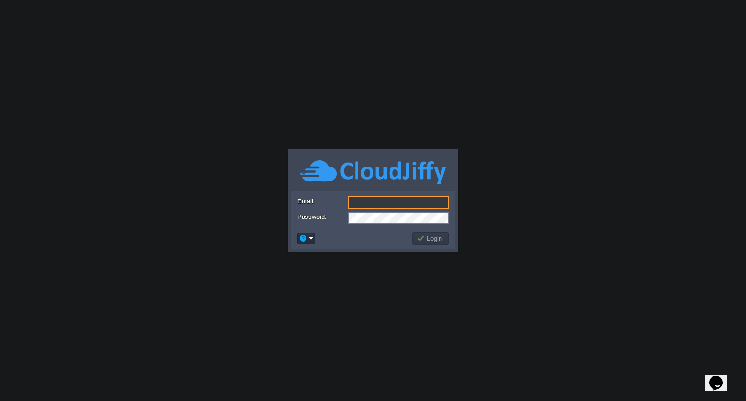
click at [378, 200] on input "Email:" at bounding box center [398, 202] width 100 height 13
click at [418, 205] on input "dubeynamit00@gmail.com" at bounding box center [398, 202] width 100 height 13
drag, startPoint x: 446, startPoint y: 200, endPoint x: 328, endPoint y: 222, distance: 120.1
click at [328, 222] on form "Email: dubeynamit00@gmail.com Password:" at bounding box center [372, 209] width 163 height 37
type input "\"
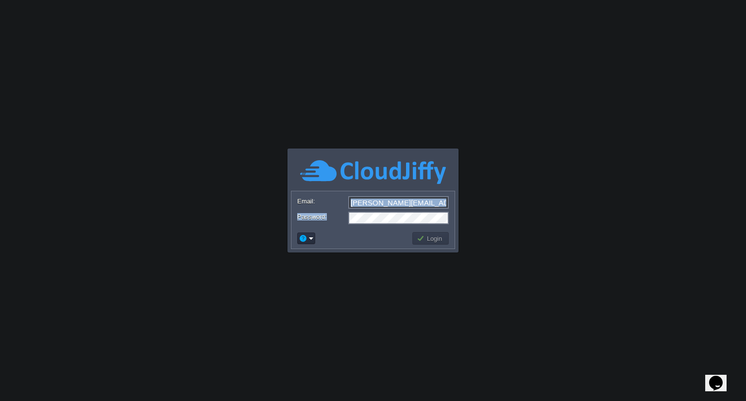
click at [361, 215] on form "Email: Namit.dubey@aetherti.com Password:" at bounding box center [372, 209] width 163 height 37
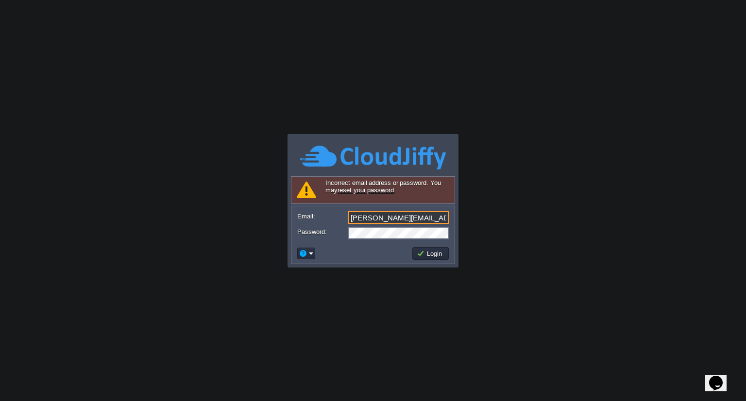
click at [396, 218] on input "Namit.dubey@aetherti.com" at bounding box center [398, 217] width 100 height 13
click at [402, 217] on input "[PERSON_NAME][EMAIL_ADDRESS][PERSON_NAME][DOMAIN_NAME]" at bounding box center [398, 217] width 100 height 13
type input "Namit.dubey@aetherti.com"
click at [345, 238] on div at bounding box center [372, 233] width 151 height 13
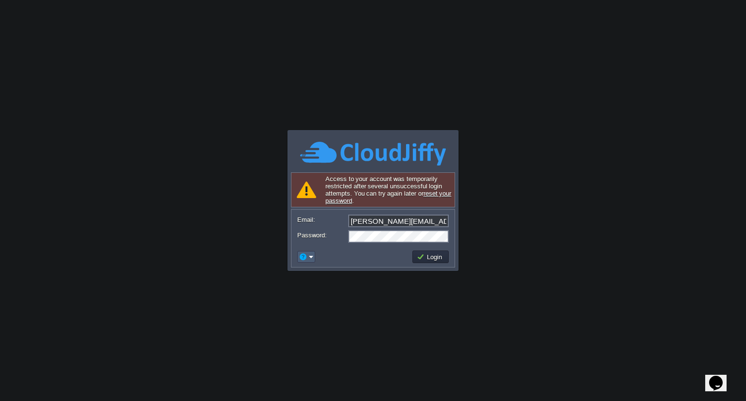
click at [312, 258] on em at bounding box center [306, 256] width 15 height 9
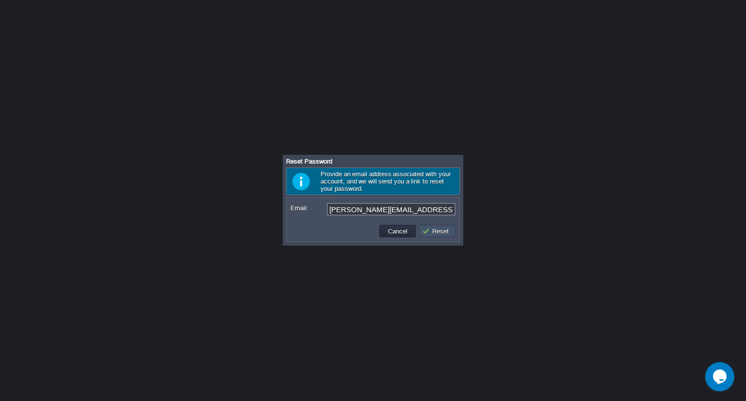
click at [433, 233] on button "Reset" at bounding box center [437, 231] width 30 height 9
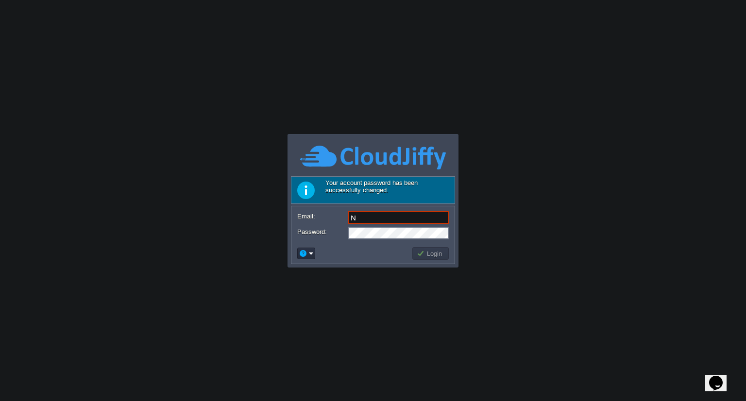
type input "[PERSON_NAME][EMAIL_ADDRESS][PERSON_NAME][DOMAIN_NAME]"
click at [428, 253] on button "Login" at bounding box center [431, 253] width 28 height 9
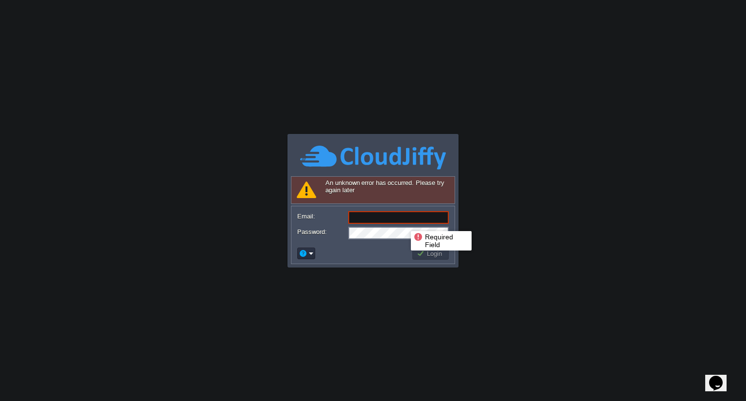
drag, startPoint x: 403, startPoint y: 222, endPoint x: 390, endPoint y: 209, distance: 18.5
click at [390, 209] on form "Email: Password:" at bounding box center [372, 224] width 163 height 37
click at [379, 215] on input "Email:" at bounding box center [398, 217] width 100 height 13
type input "namit.dubey@aetherti.com"
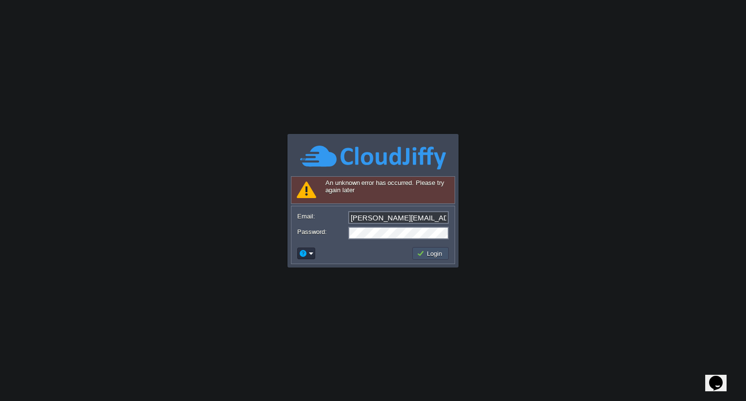
click at [427, 253] on button "Login" at bounding box center [431, 253] width 28 height 9
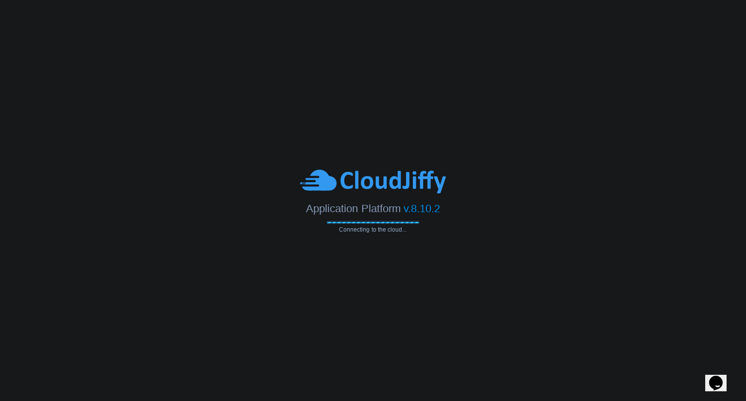
click at [714, 376] on icon "Chat widget" at bounding box center [716, 383] width 14 height 15
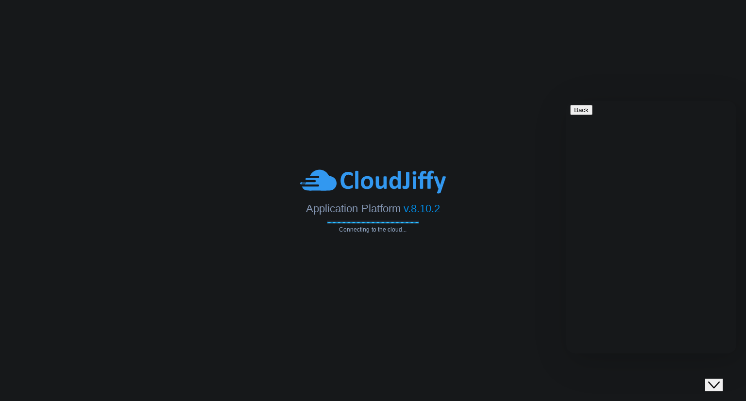
click at [719, 379] on icon "Close Chat This icon closes the chat window." at bounding box center [714, 385] width 12 height 12
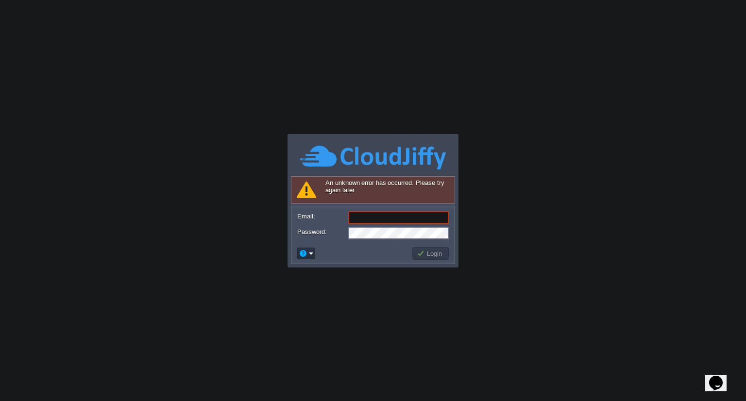
drag, startPoint x: 170, startPoint y: 122, endPoint x: 163, endPoint y: 114, distance: 11.4
click at [170, 122] on body "Application Platform v.8.10.2 Connecting to the cloud... Required Field An unkn…" at bounding box center [373, 200] width 746 height 401
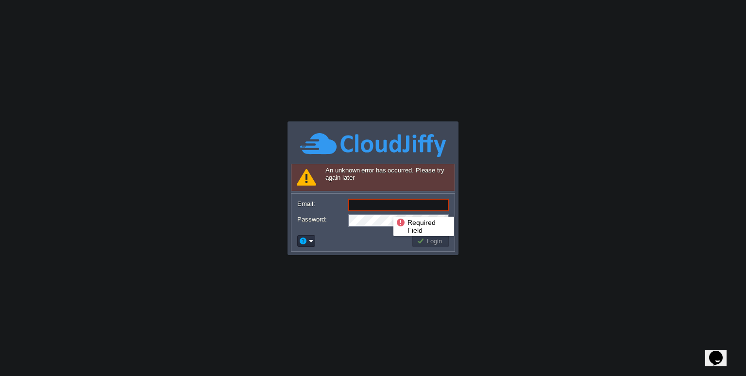
click at [386, 208] on input "Email:" at bounding box center [398, 205] width 100 height 13
click at [396, 205] on input "Email:" at bounding box center [398, 205] width 100 height 13
type input "[PERSON_NAME][EMAIL_ADDRESS][PERSON_NAME][DOMAIN_NAME]"
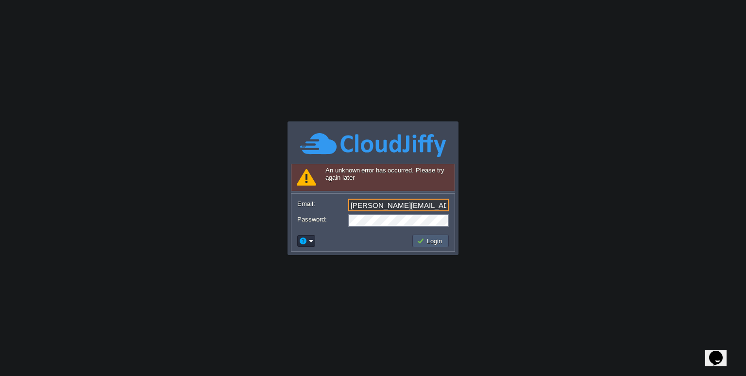
click at [429, 238] on button "Login" at bounding box center [431, 240] width 28 height 9
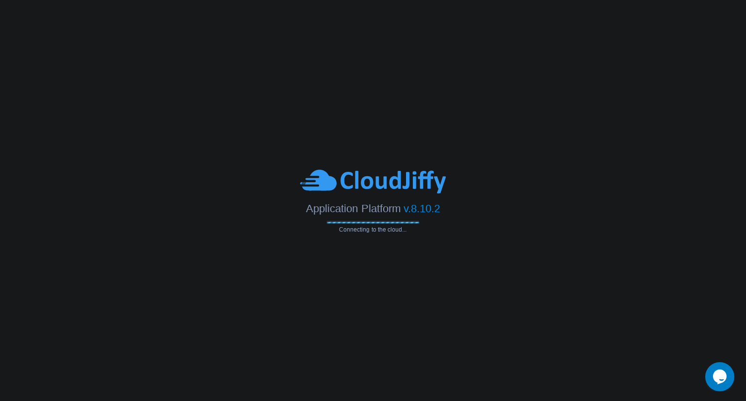
drag, startPoint x: 506, startPoint y: 64, endPoint x: 545, endPoint y: 1, distance: 74.1
click at [506, 64] on body "Application Platform v.8.10.2 Connecting to the cloud..." at bounding box center [373, 200] width 746 height 401
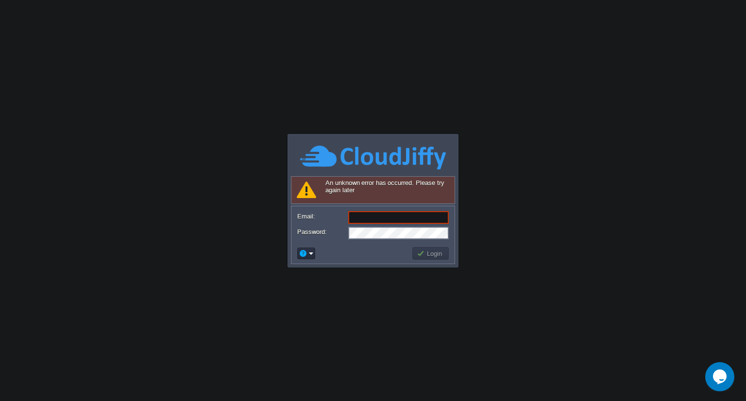
click at [243, 110] on body "Application Platform v.8.10.2 Connecting to the cloud... An unknown error has o…" at bounding box center [373, 200] width 746 height 401
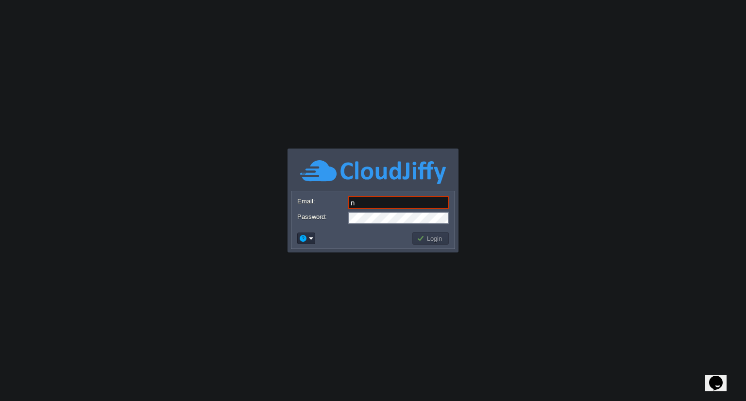
type input "[PERSON_NAME][EMAIL_ADDRESS][PERSON_NAME][DOMAIN_NAME]"
click at [435, 239] on button "Login" at bounding box center [431, 238] width 28 height 9
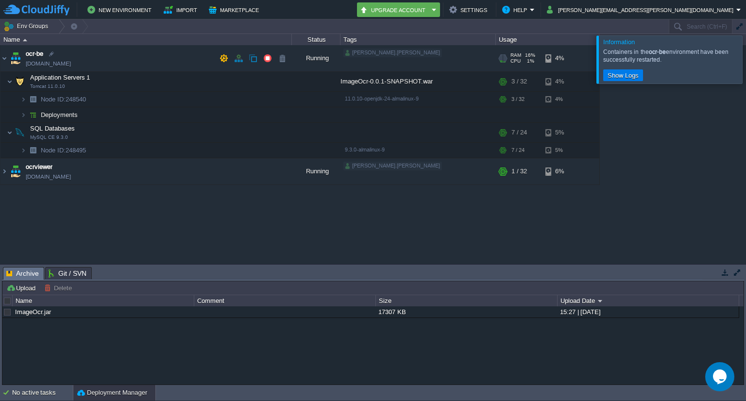
click at [62, 63] on span "[DOMAIN_NAME]" at bounding box center [48, 64] width 45 height 10
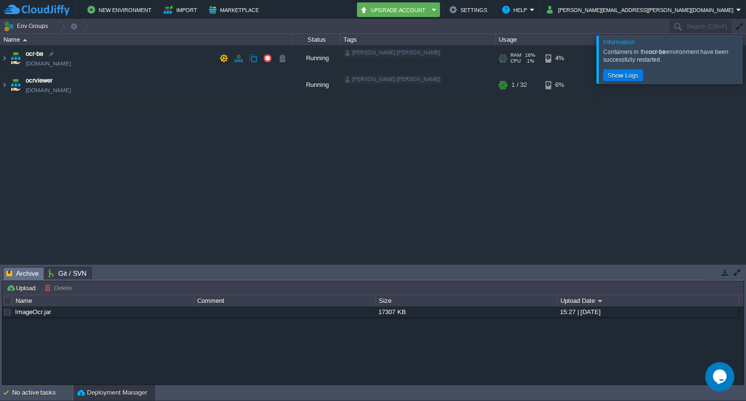
click at [63, 63] on span "[DOMAIN_NAME]" at bounding box center [48, 64] width 45 height 10
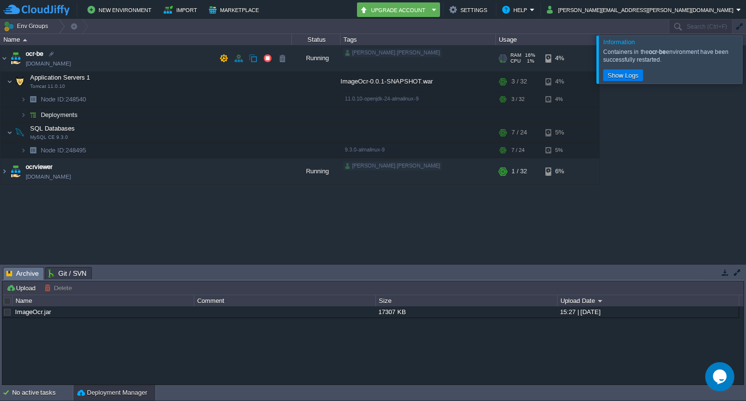
click at [63, 63] on span "[DOMAIN_NAME]" at bounding box center [48, 64] width 45 height 10
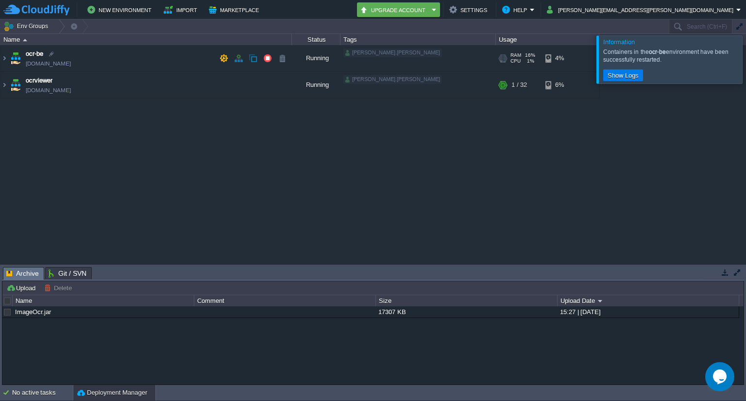
click at [58, 63] on span "[DOMAIN_NAME]" at bounding box center [48, 64] width 45 height 10
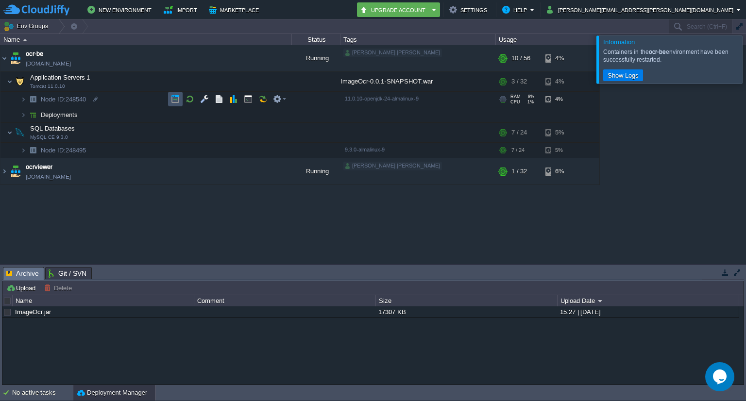
click at [171, 101] on button "button" at bounding box center [175, 99] width 9 height 9
click at [4, 173] on img at bounding box center [4, 171] width 8 height 26
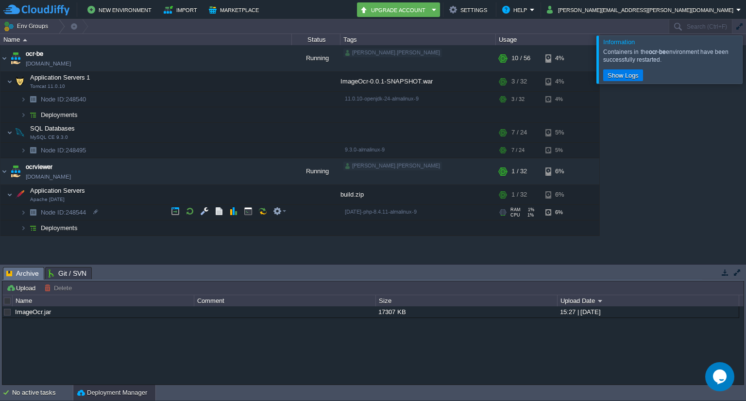
click at [26, 210] on img at bounding box center [33, 212] width 14 height 15
